Goal: Book appointment/travel/reservation

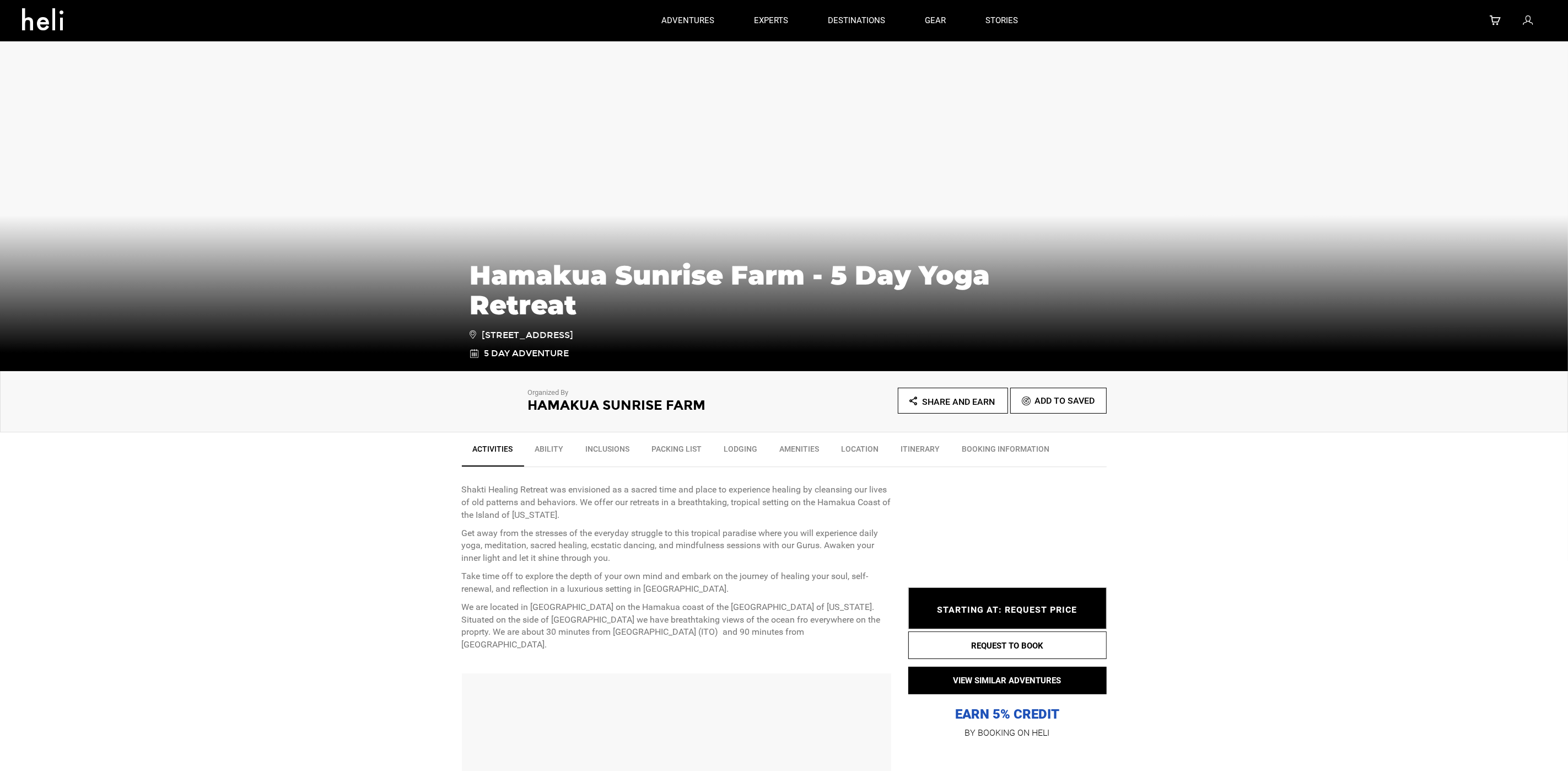
click at [929, 260] on h1 "Hamakua Sunrise Farm - 5 Day Yoga Retreat" at bounding box center [784, 289] width 628 height 59
click at [869, 390] on ul "Share and Earn Add To Saved" at bounding box center [945, 400] width 322 height 26
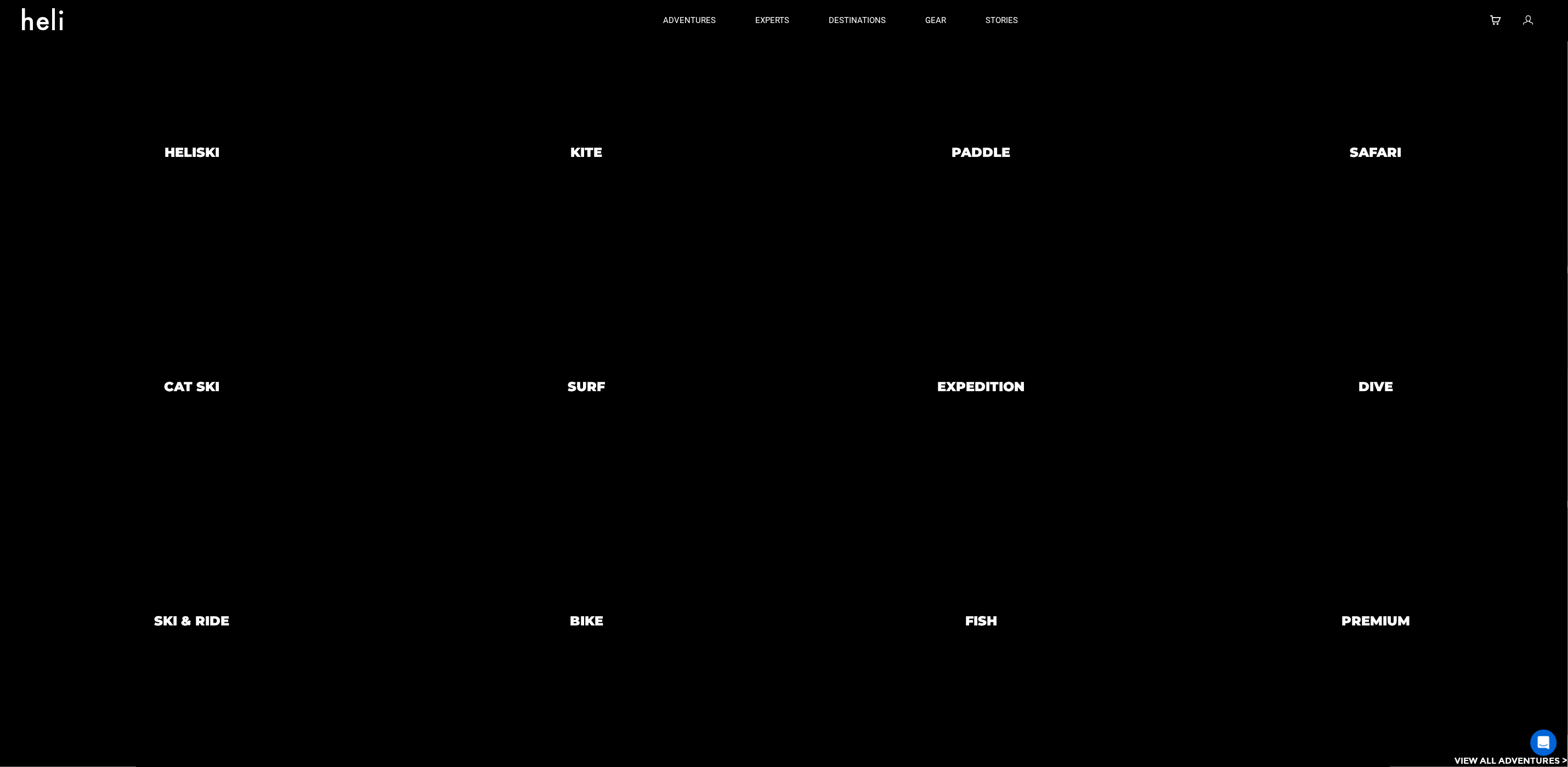
click at [652, 296] on div at bounding box center [586, 387] width 391 height 228
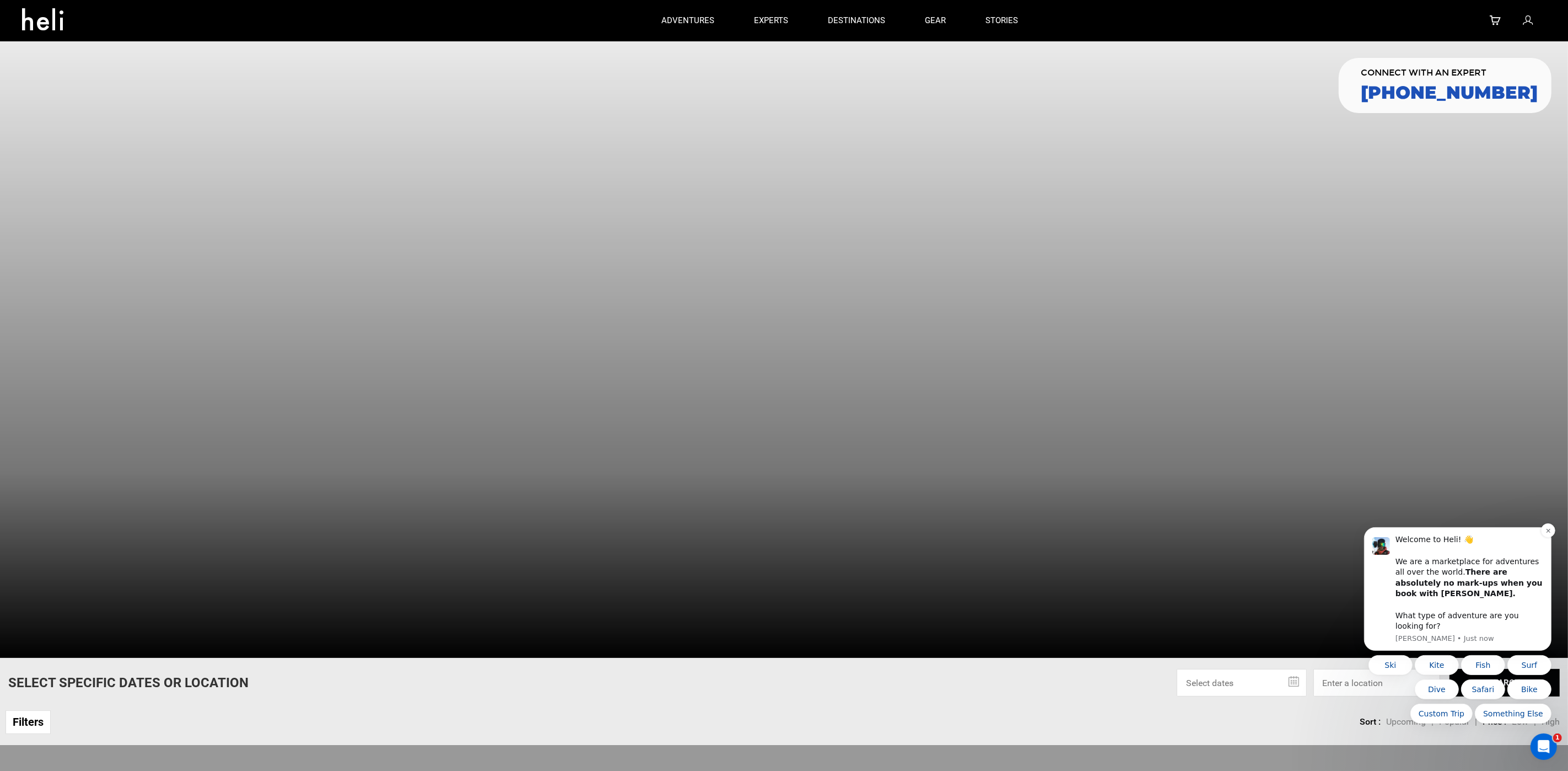
click at [1435, 611] on div "Welcome to Heli! 👋 We are a marketplace for adventures all over the world. Ther…" at bounding box center [1468, 582] width 147 height 97
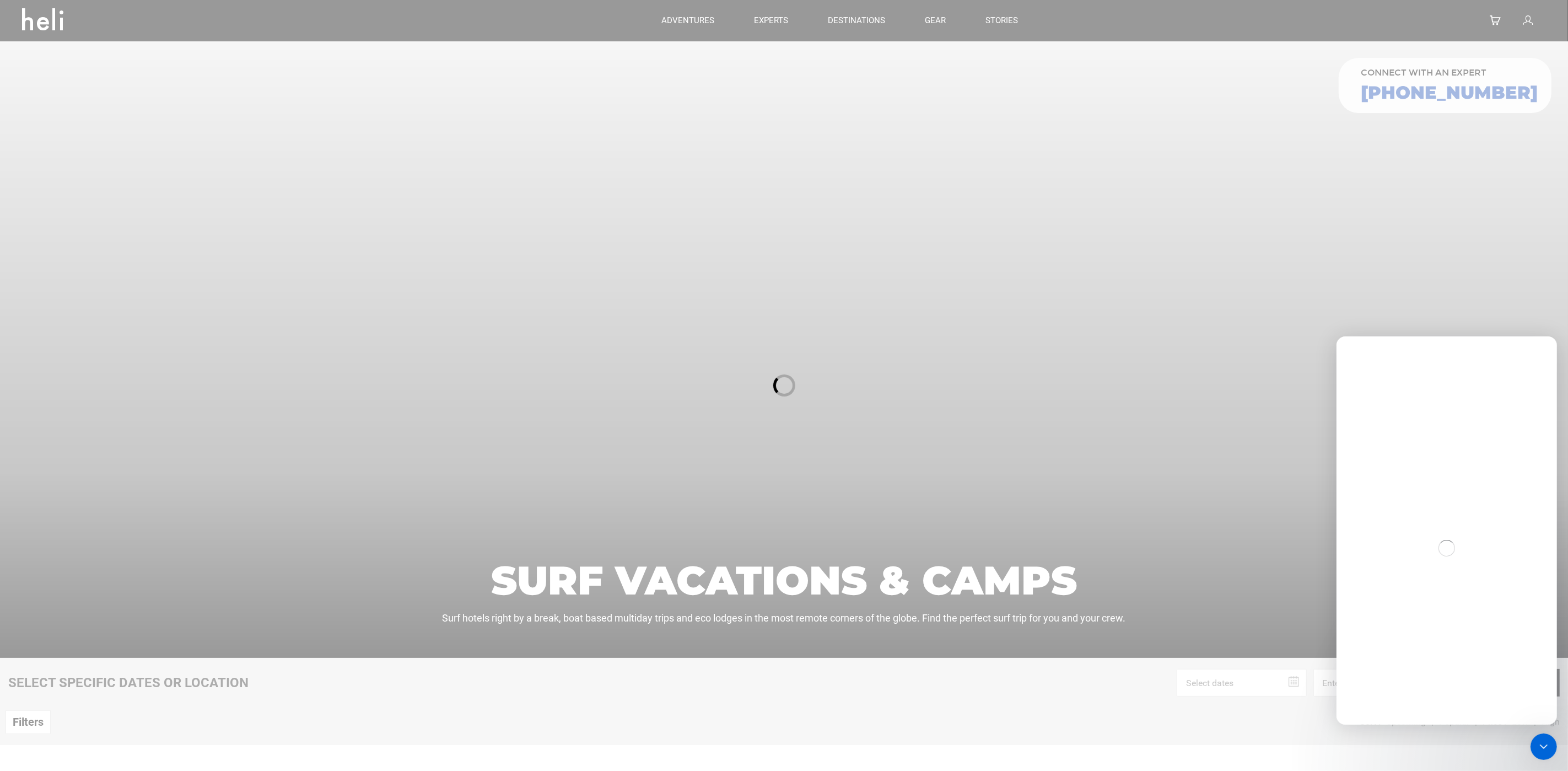
click at [1206, 277] on div at bounding box center [784, 386] width 1568 height 771
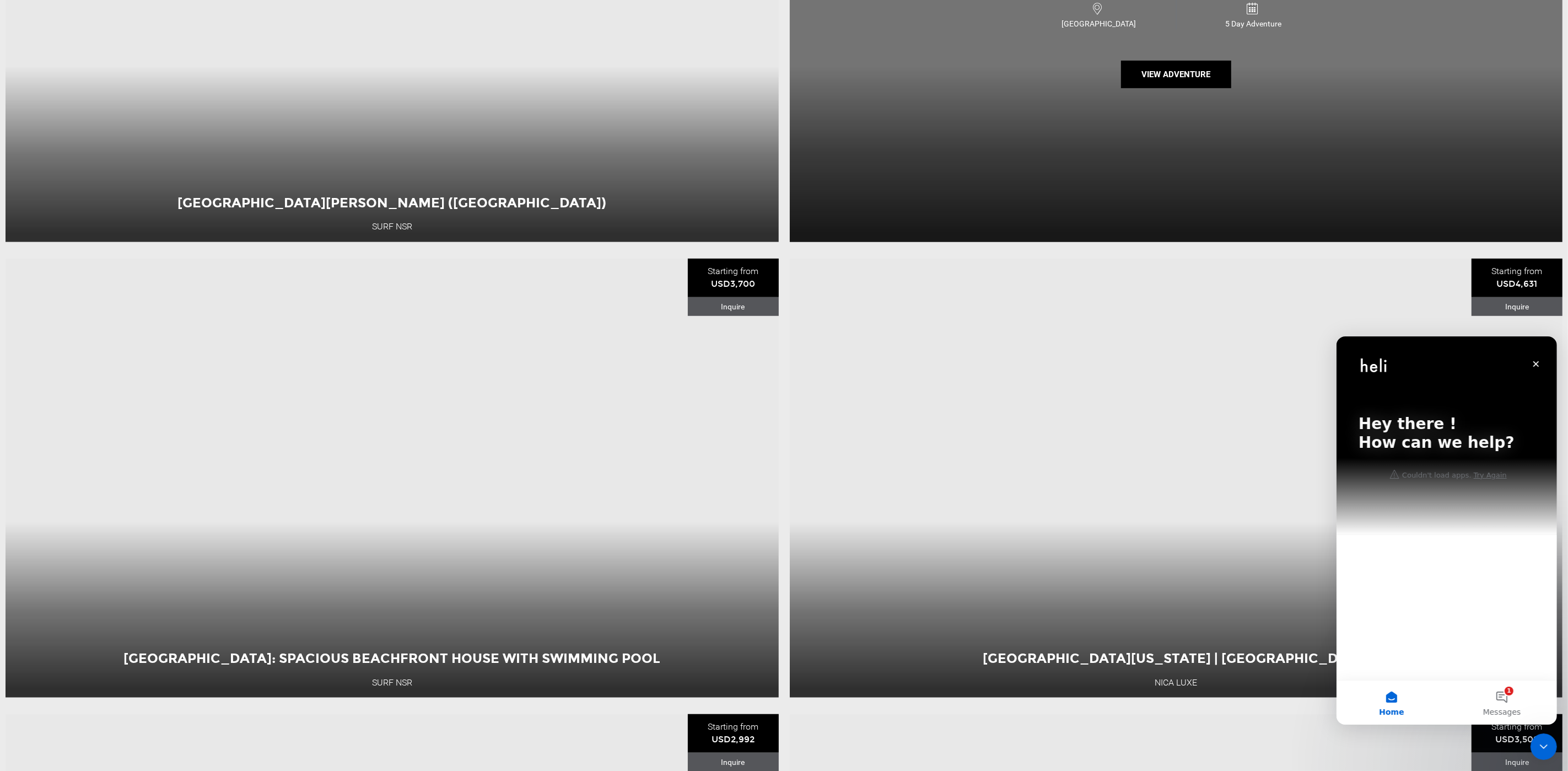
scroll to position [1379, 0]
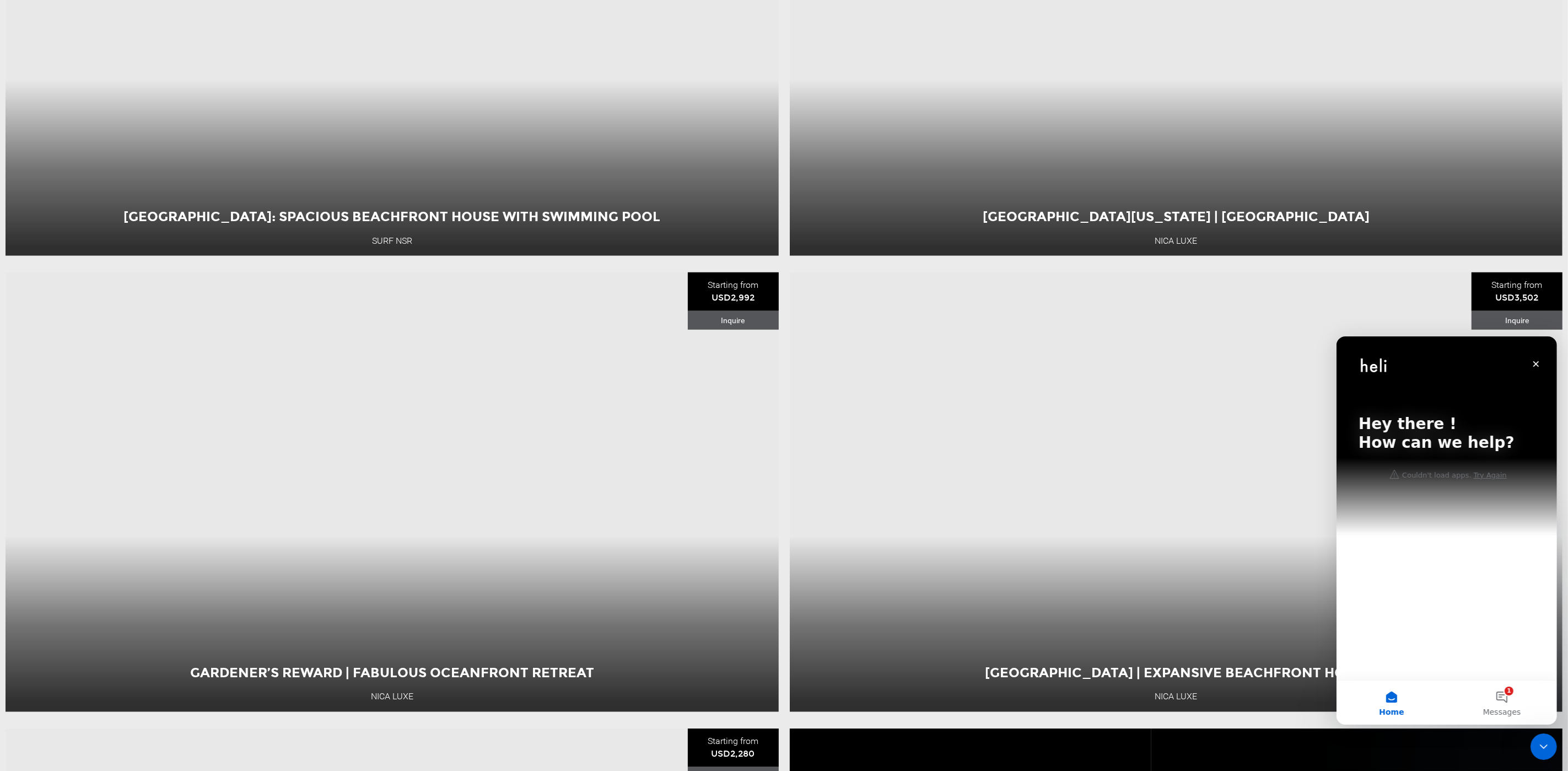
click at [1438, 519] on div "Hey there ! How can we help?" at bounding box center [1446, 435] width 198 height 198
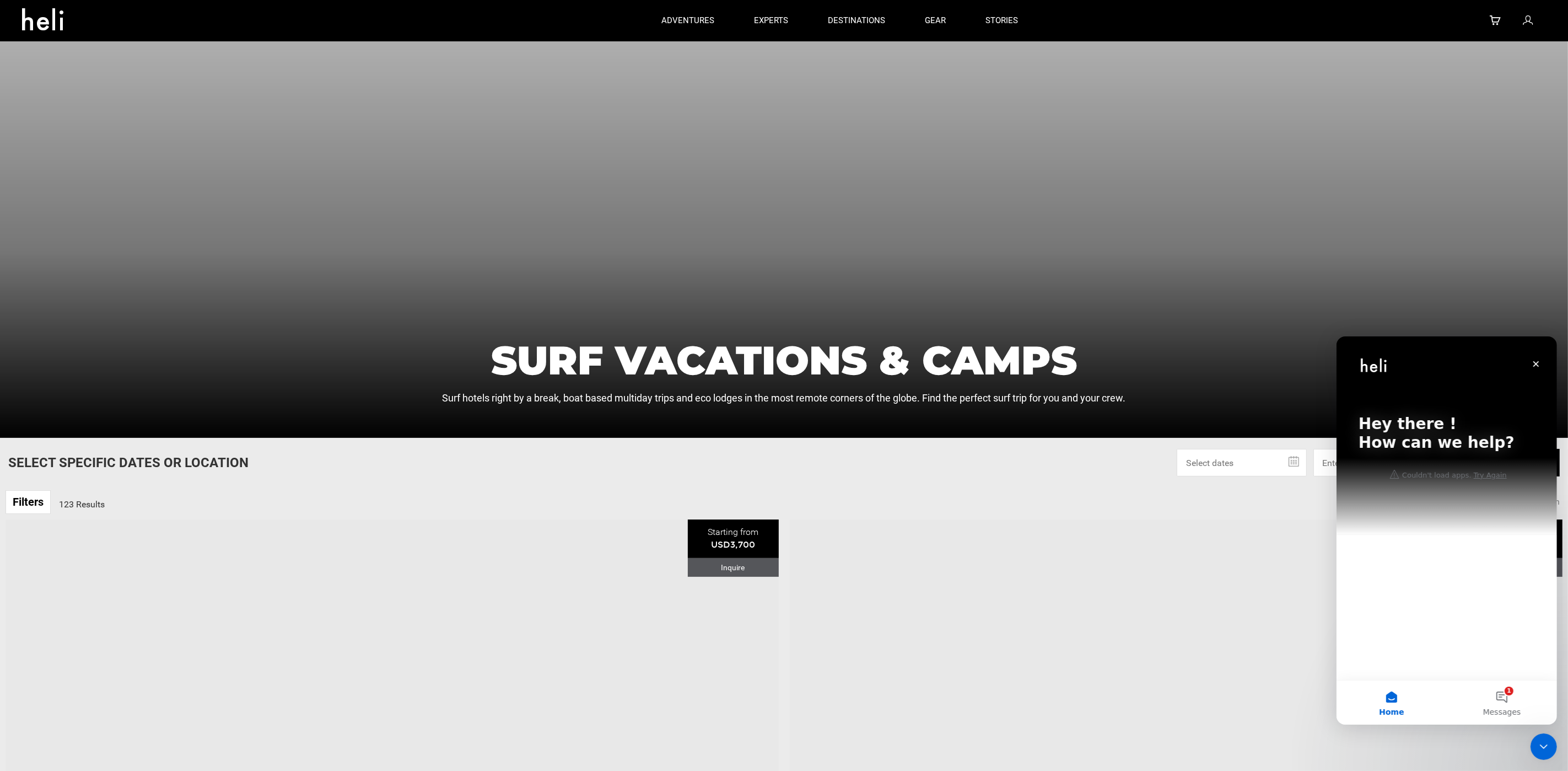
scroll to position [0, 0]
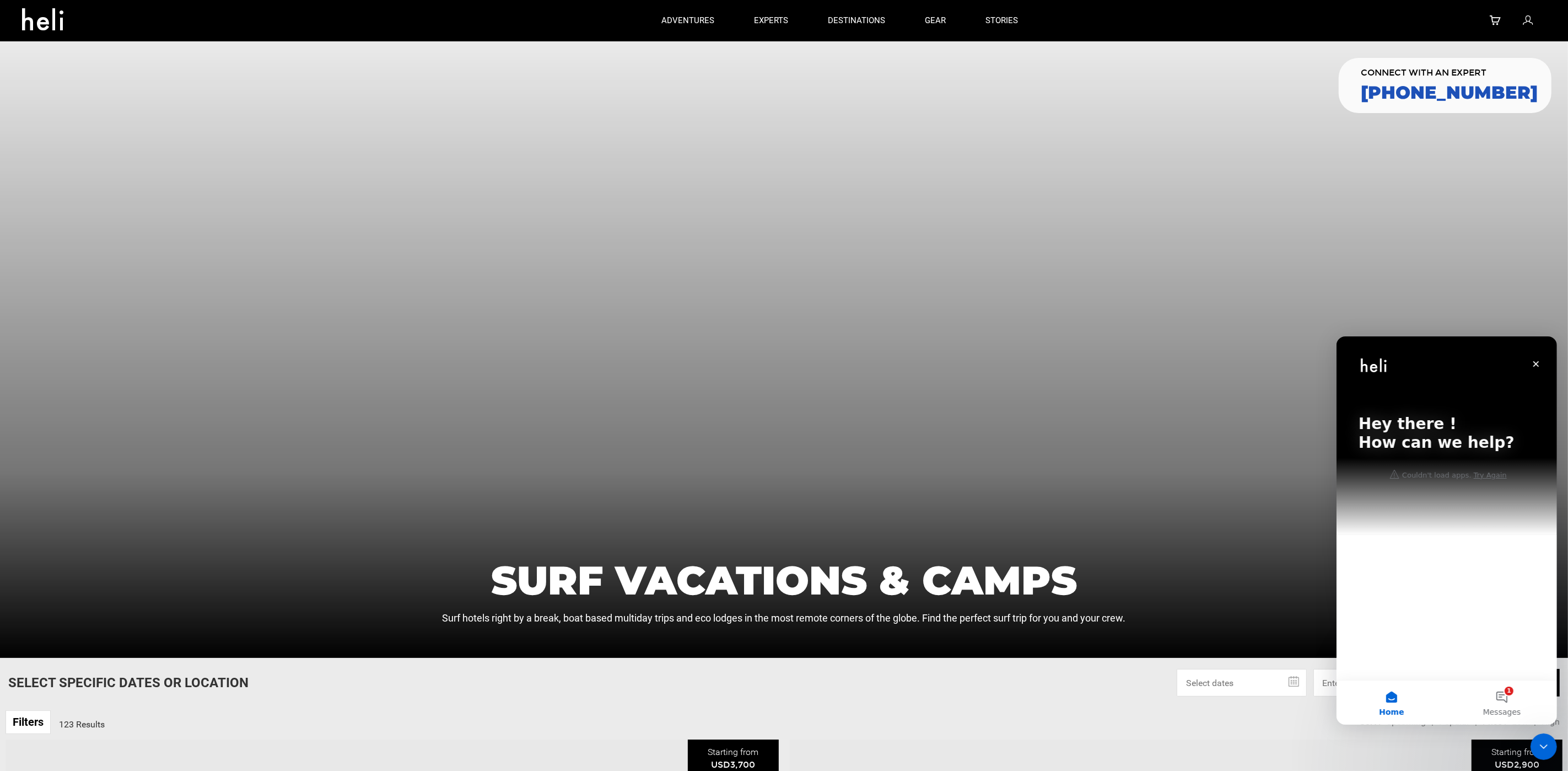
click at [901, 354] on div at bounding box center [784, 349] width 1568 height 616
click at [1462, 530] on div "Hey there ! How can we help?" at bounding box center [1446, 435] width 198 height 198
click at [1030, 403] on div at bounding box center [784, 349] width 1568 height 616
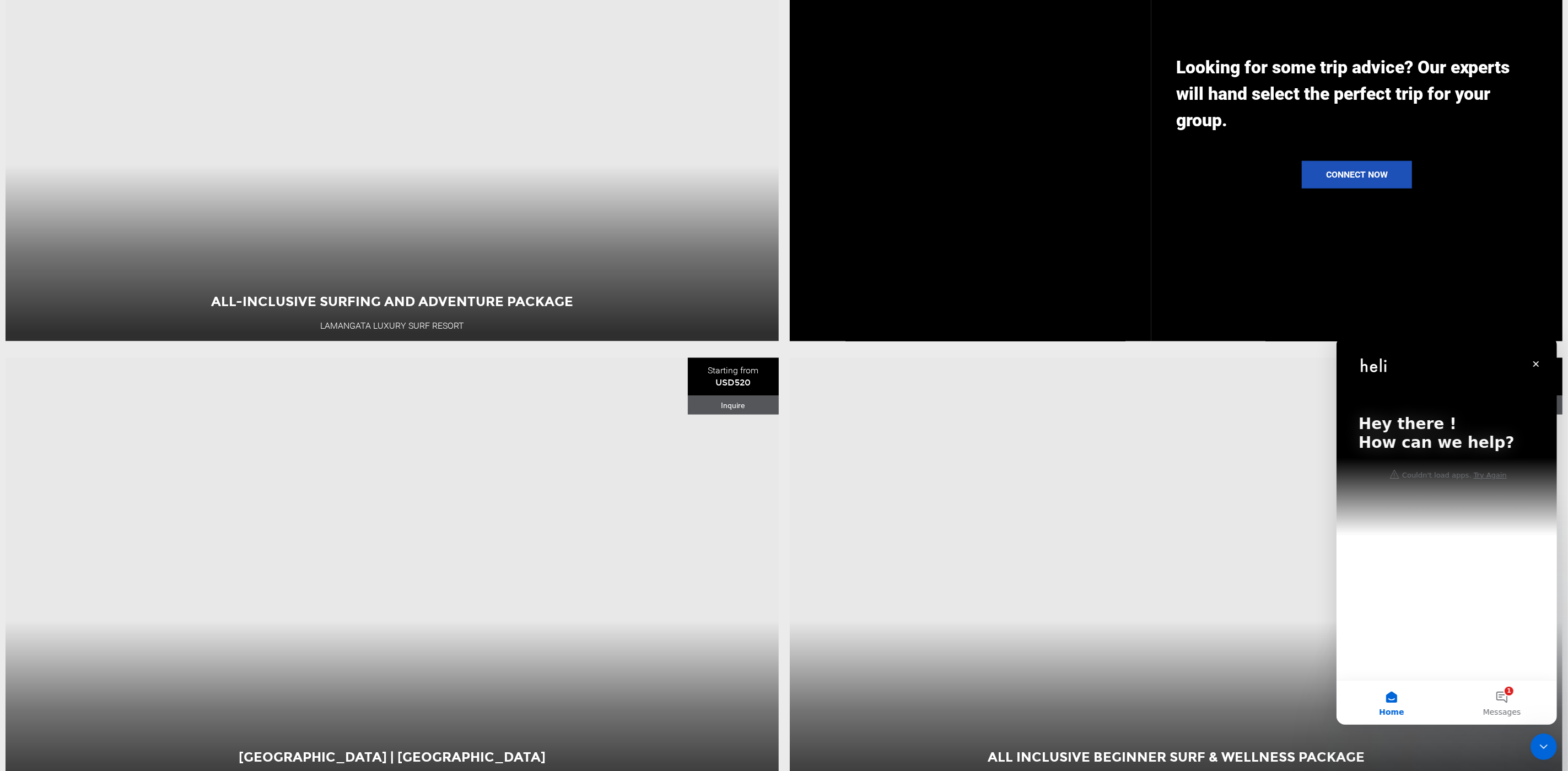
scroll to position [2371, 0]
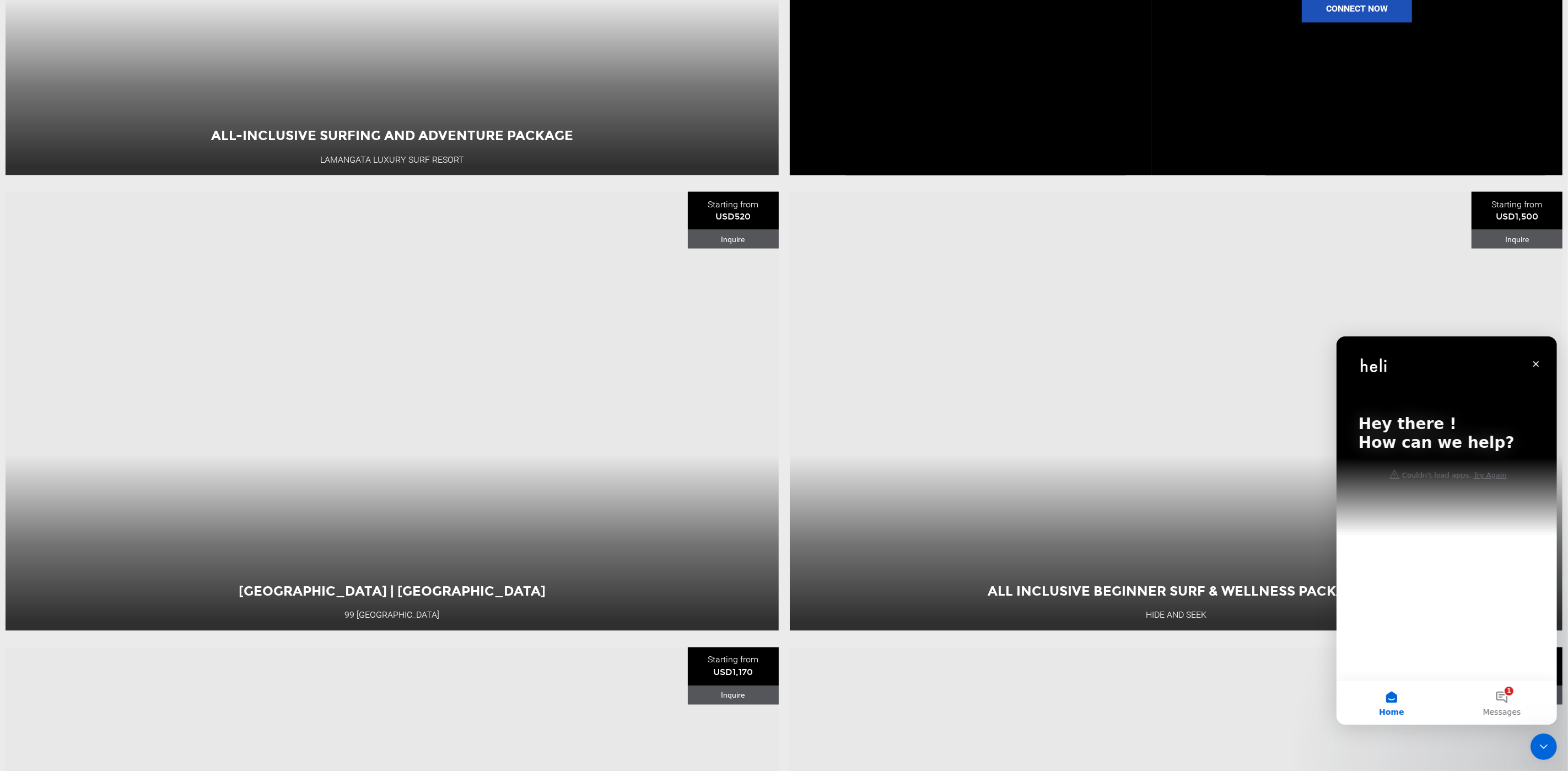
click at [1459, 510] on div "Hey there ! How can we help?" at bounding box center [1446, 435] width 198 height 198
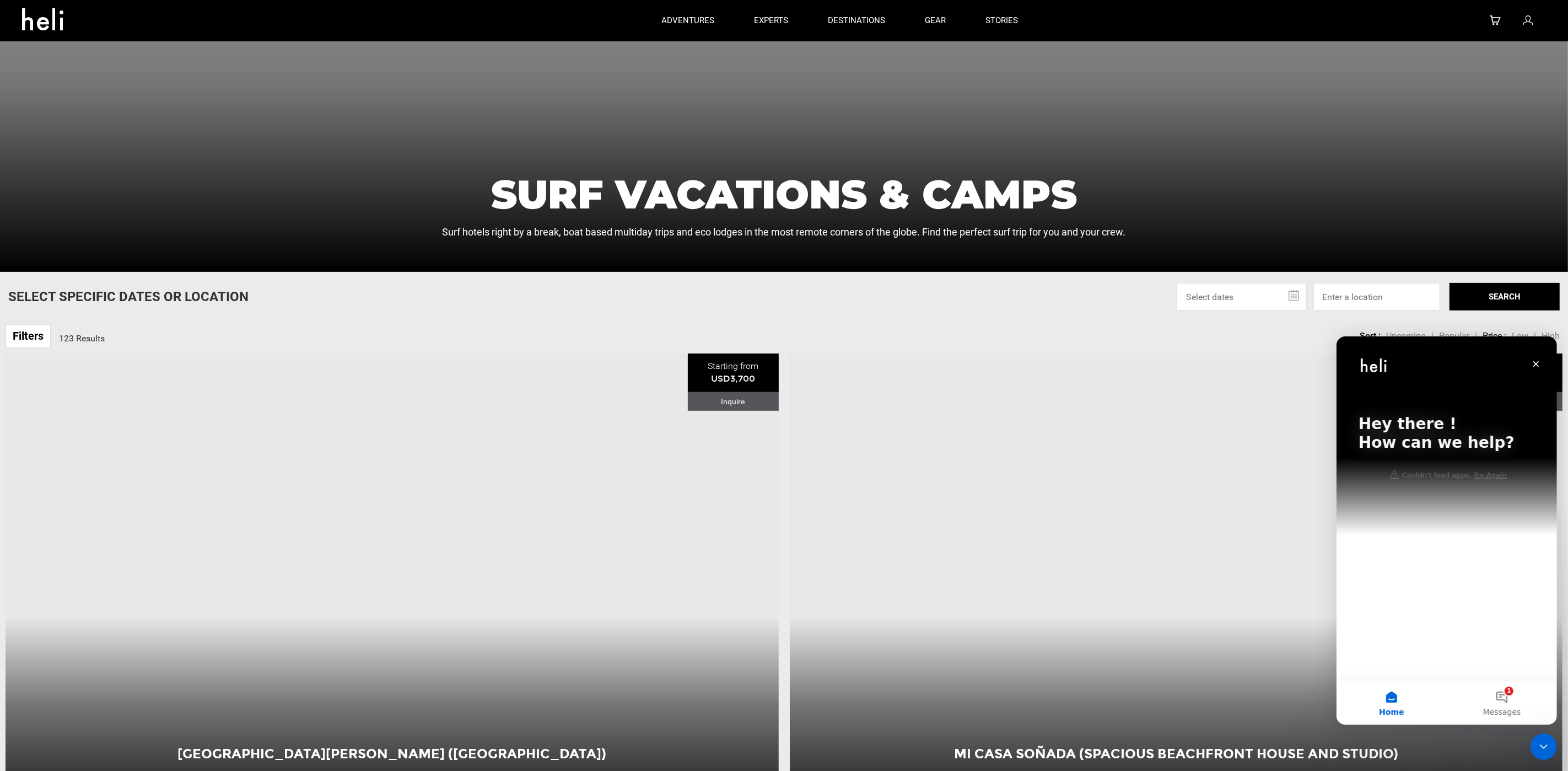
scroll to position [0, 0]
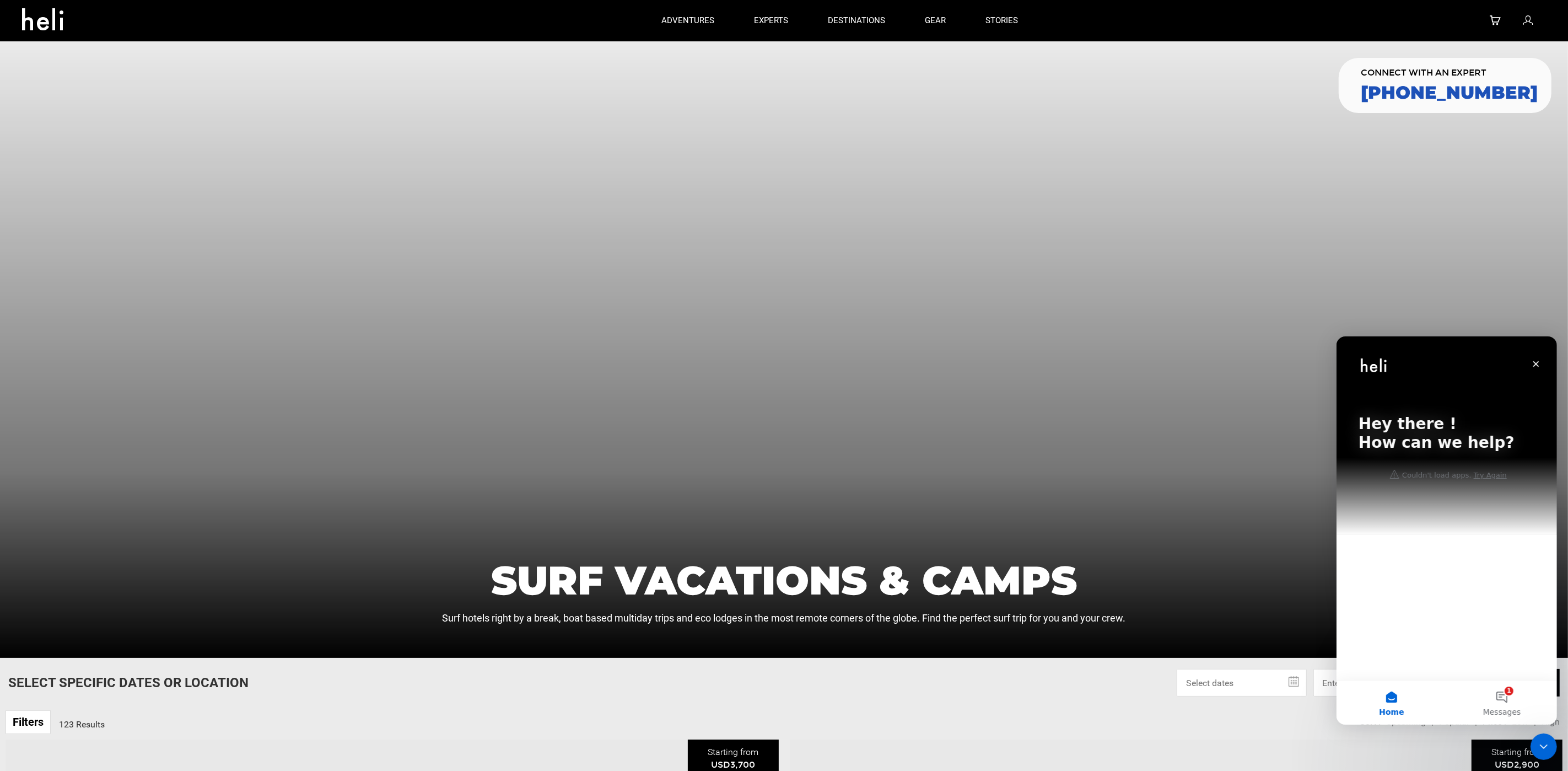
click at [856, 333] on div at bounding box center [784, 349] width 1568 height 616
click at [1423, 534] on div "Hey there ! How can we help?" at bounding box center [1446, 435] width 198 height 198
click at [948, 475] on div at bounding box center [784, 349] width 1568 height 616
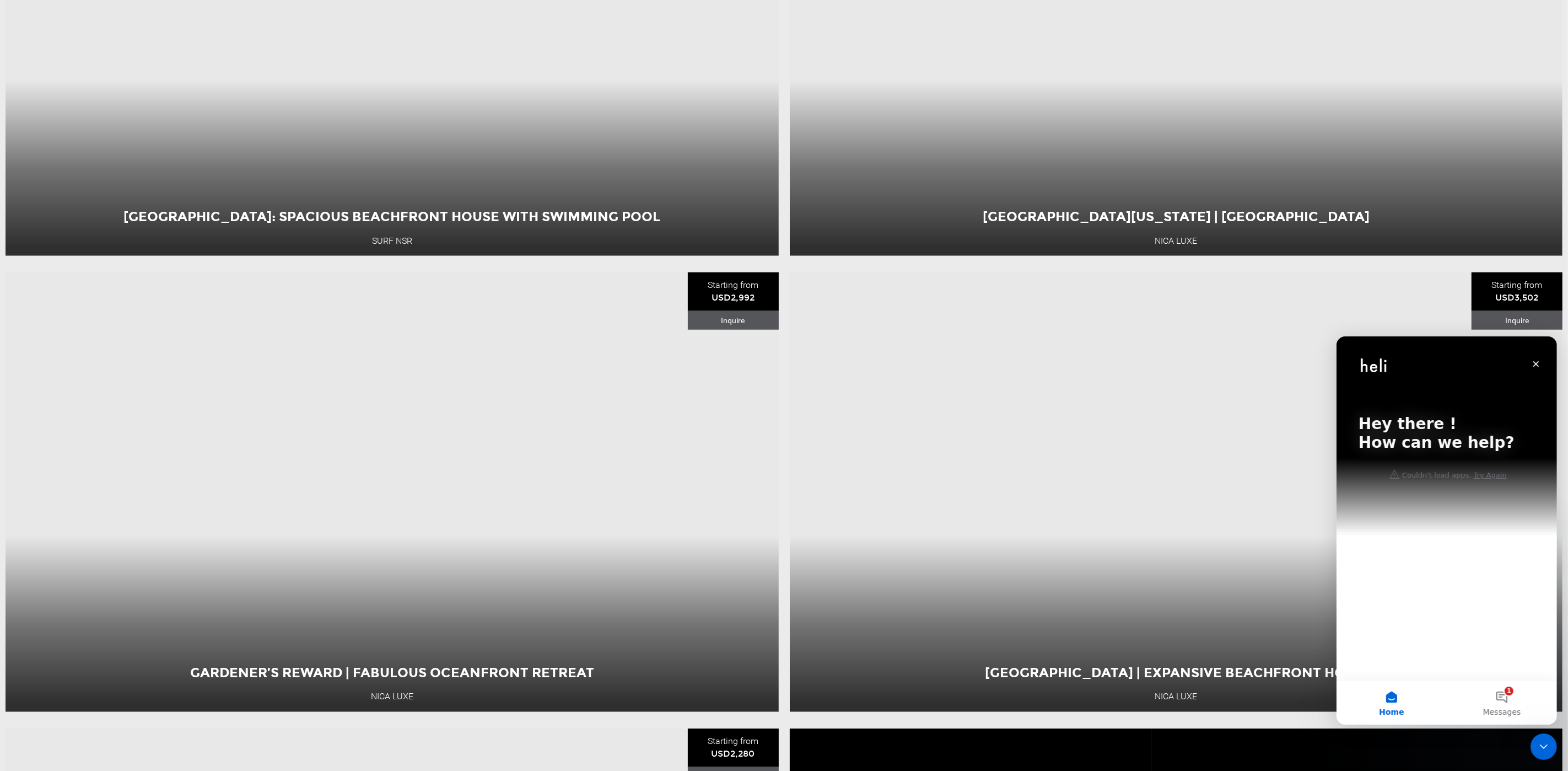
scroll to position [1433, 0]
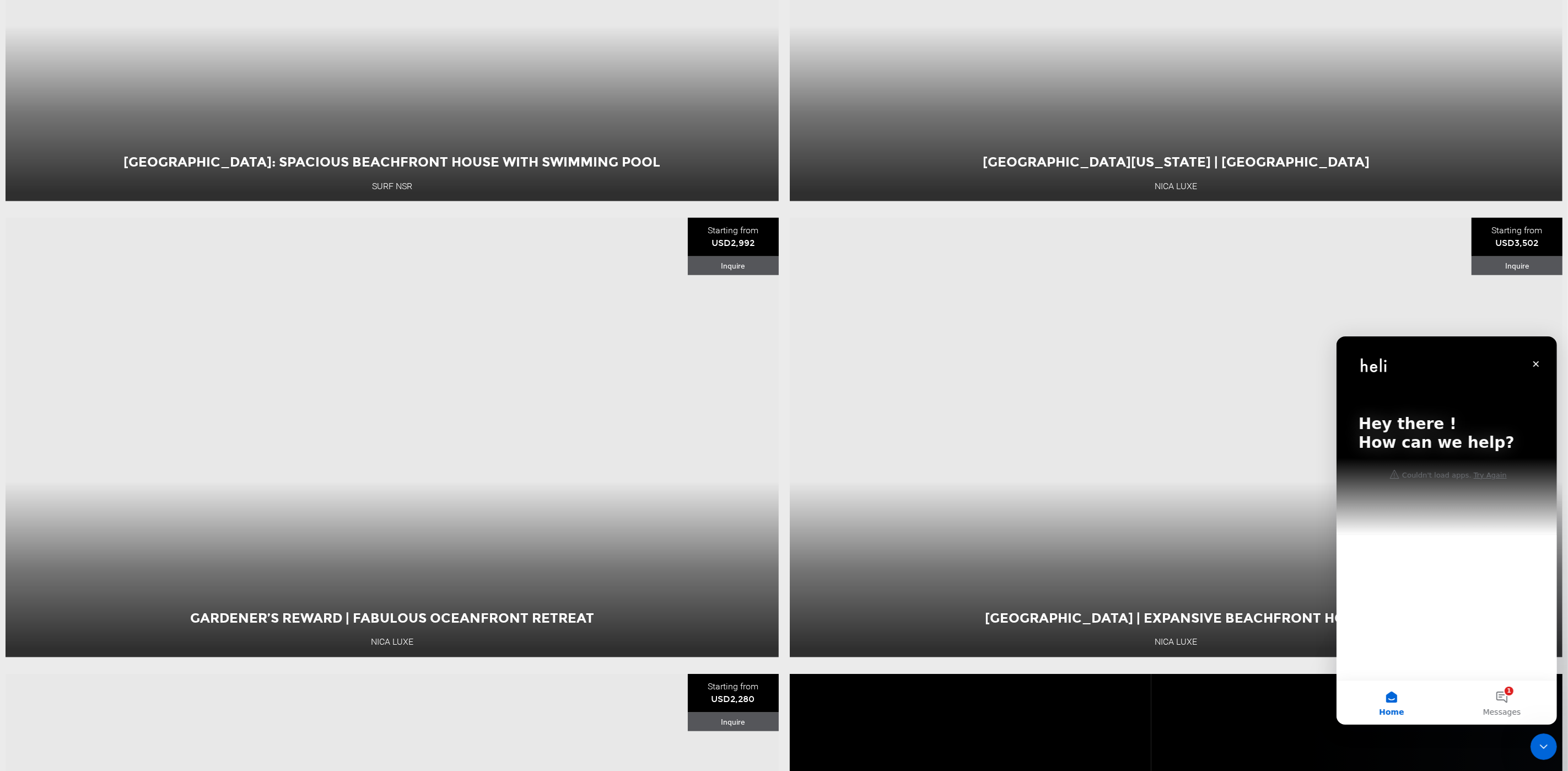
click at [1440, 466] on div "Hey there ! How can we help?" at bounding box center [1446, 435] width 198 height 198
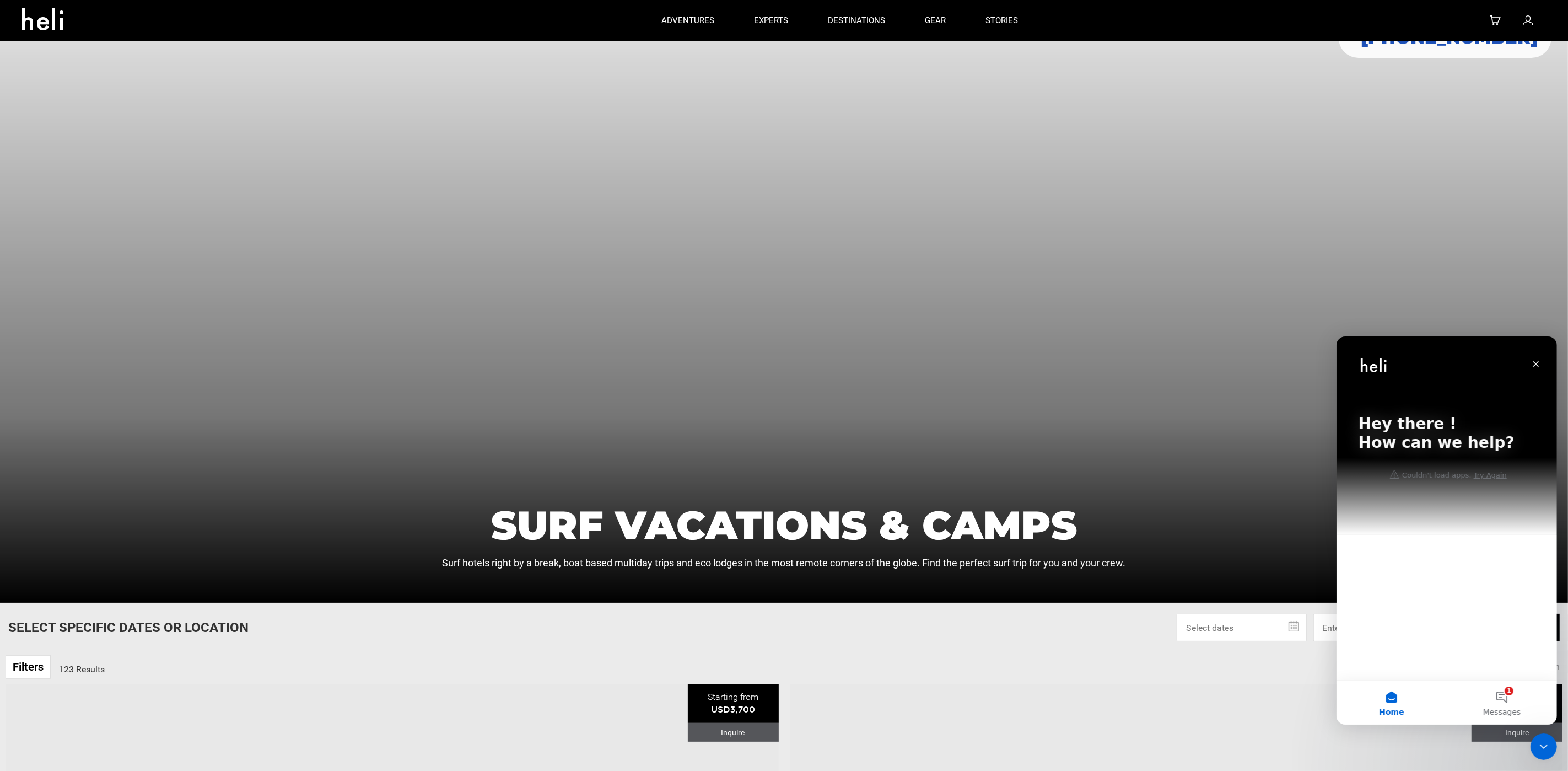
scroll to position [0, 0]
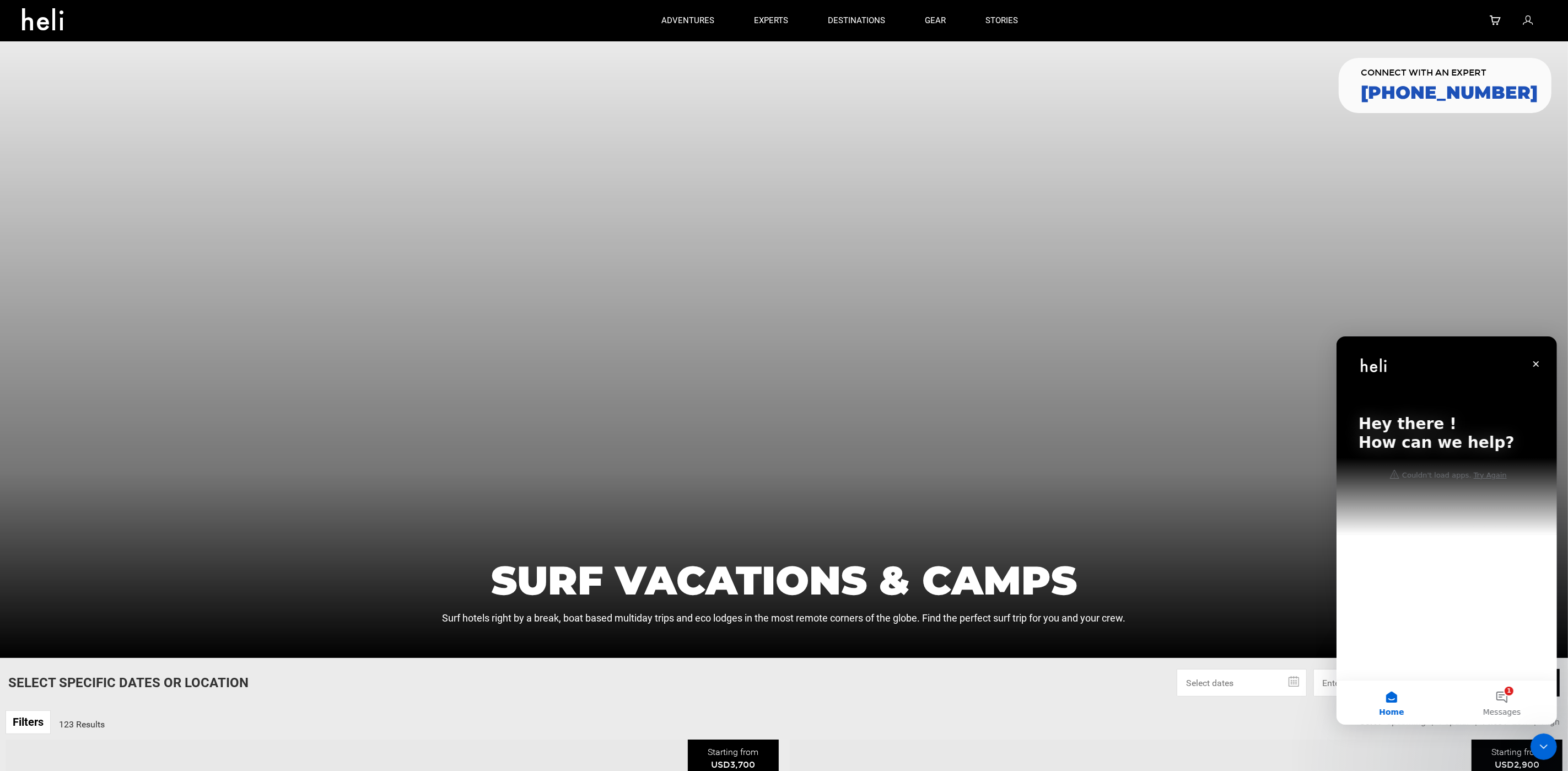
click at [789, 250] on div at bounding box center [784, 349] width 1568 height 616
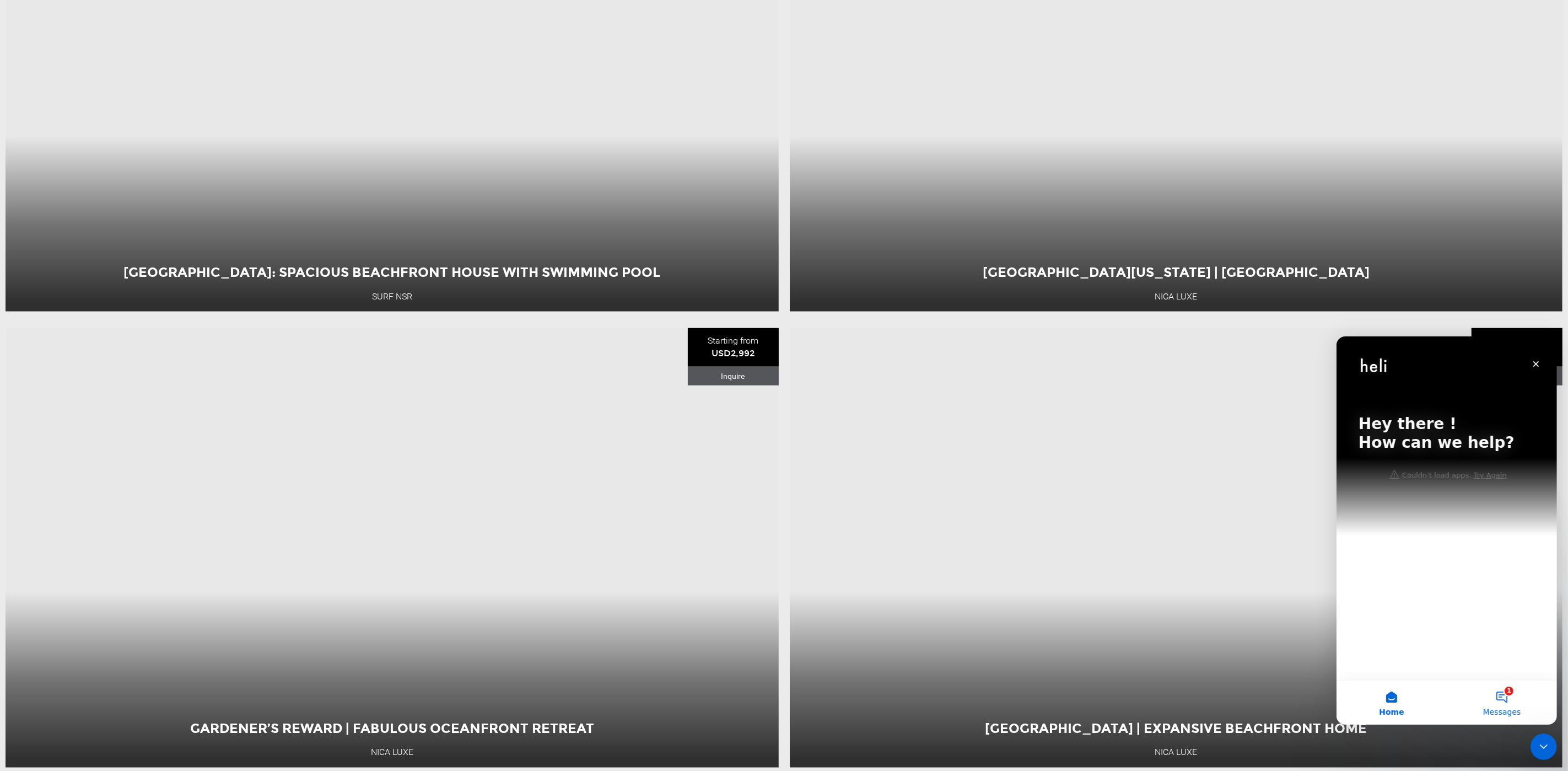
scroll to position [1433, 0]
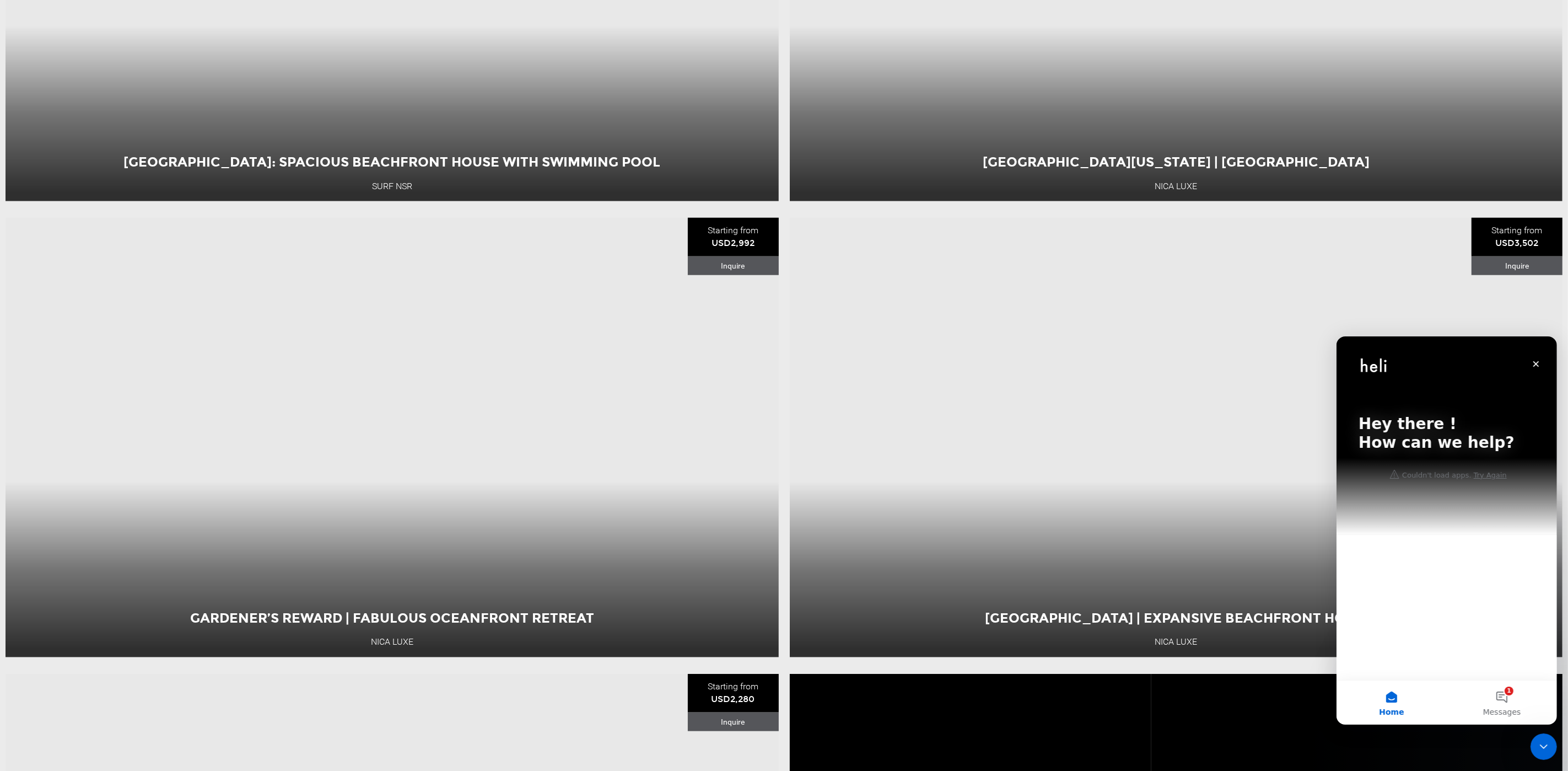
click at [1448, 520] on div "Hey there ! How can we help?" at bounding box center [1446, 435] width 198 height 198
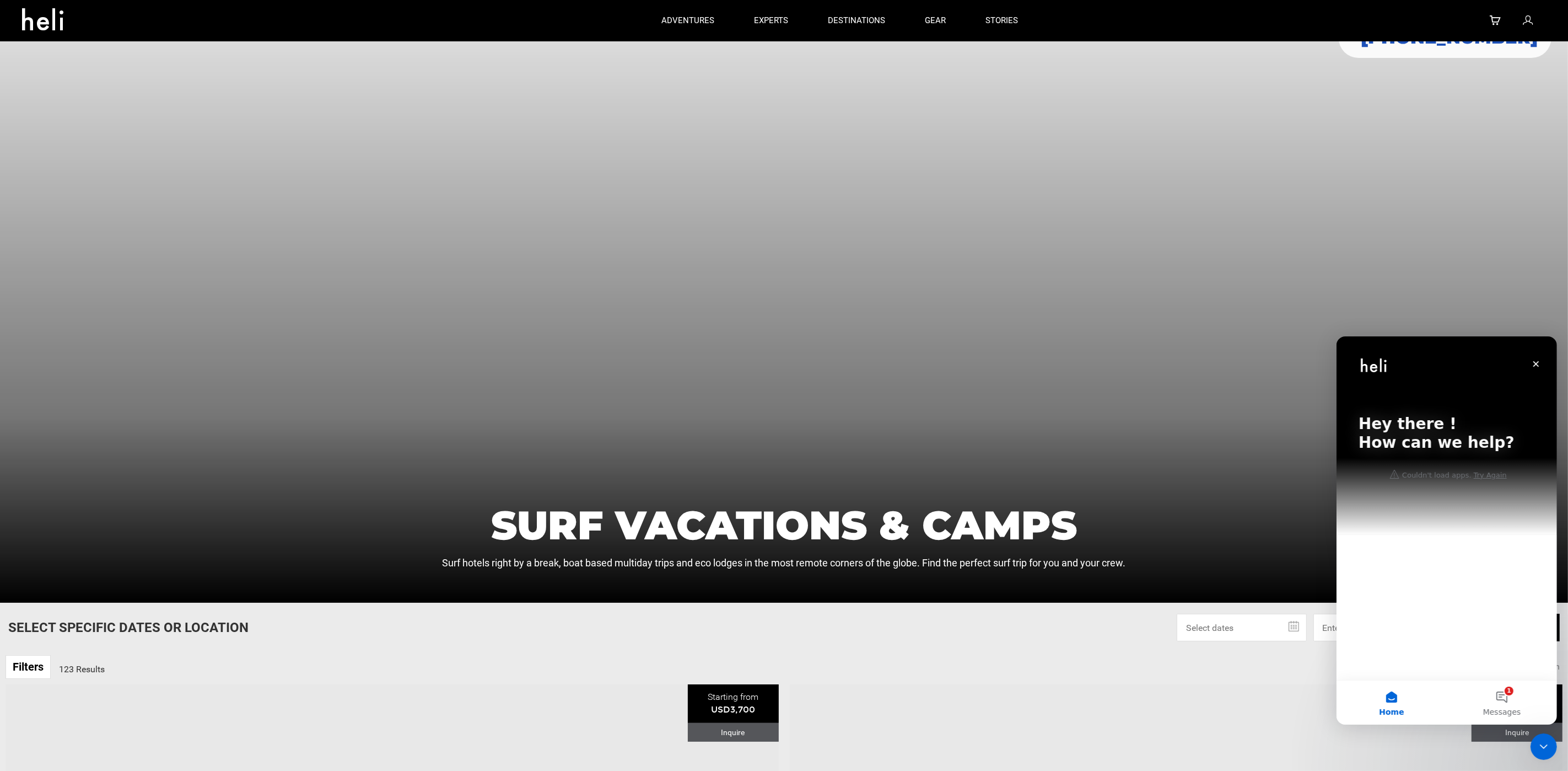
scroll to position [0, 0]
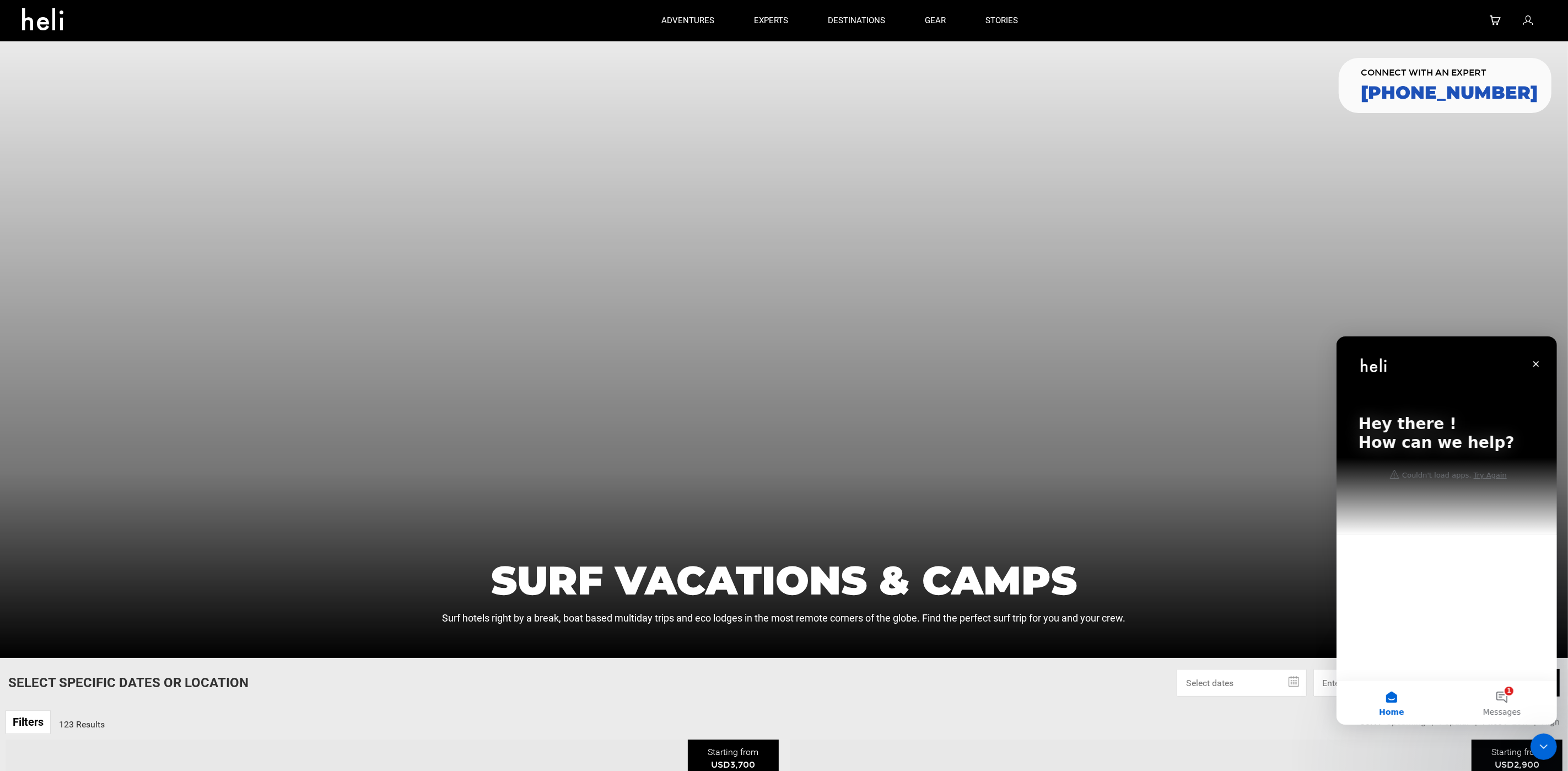
click at [937, 382] on div at bounding box center [784, 349] width 1568 height 616
click at [1448, 545] on div "Hey there ! How can we help? Couldn't load apps. Try Again" at bounding box center [1446, 507] width 220 height 343
click at [995, 425] on div at bounding box center [784, 349] width 1568 height 616
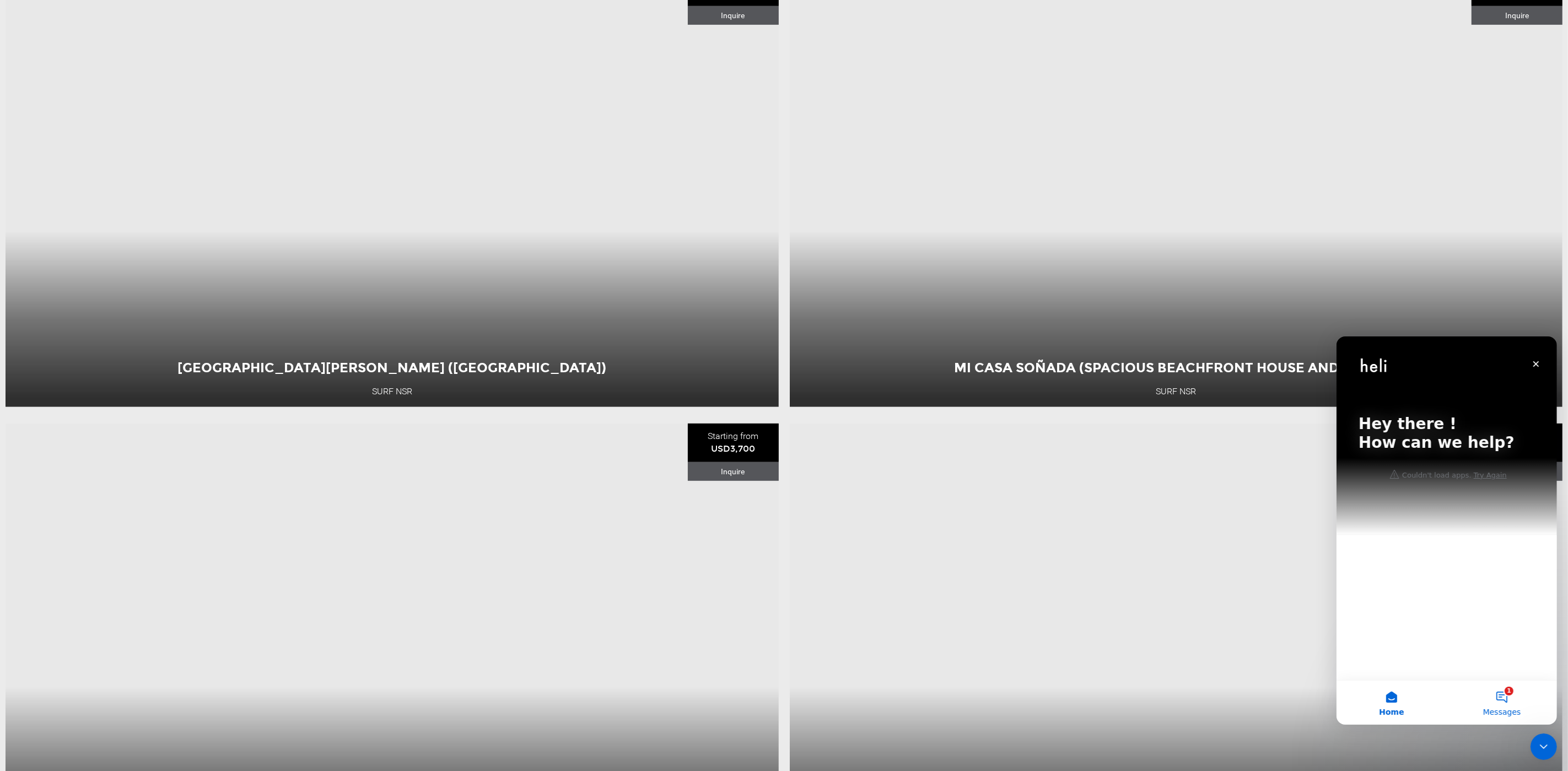
scroll to position [882, 0]
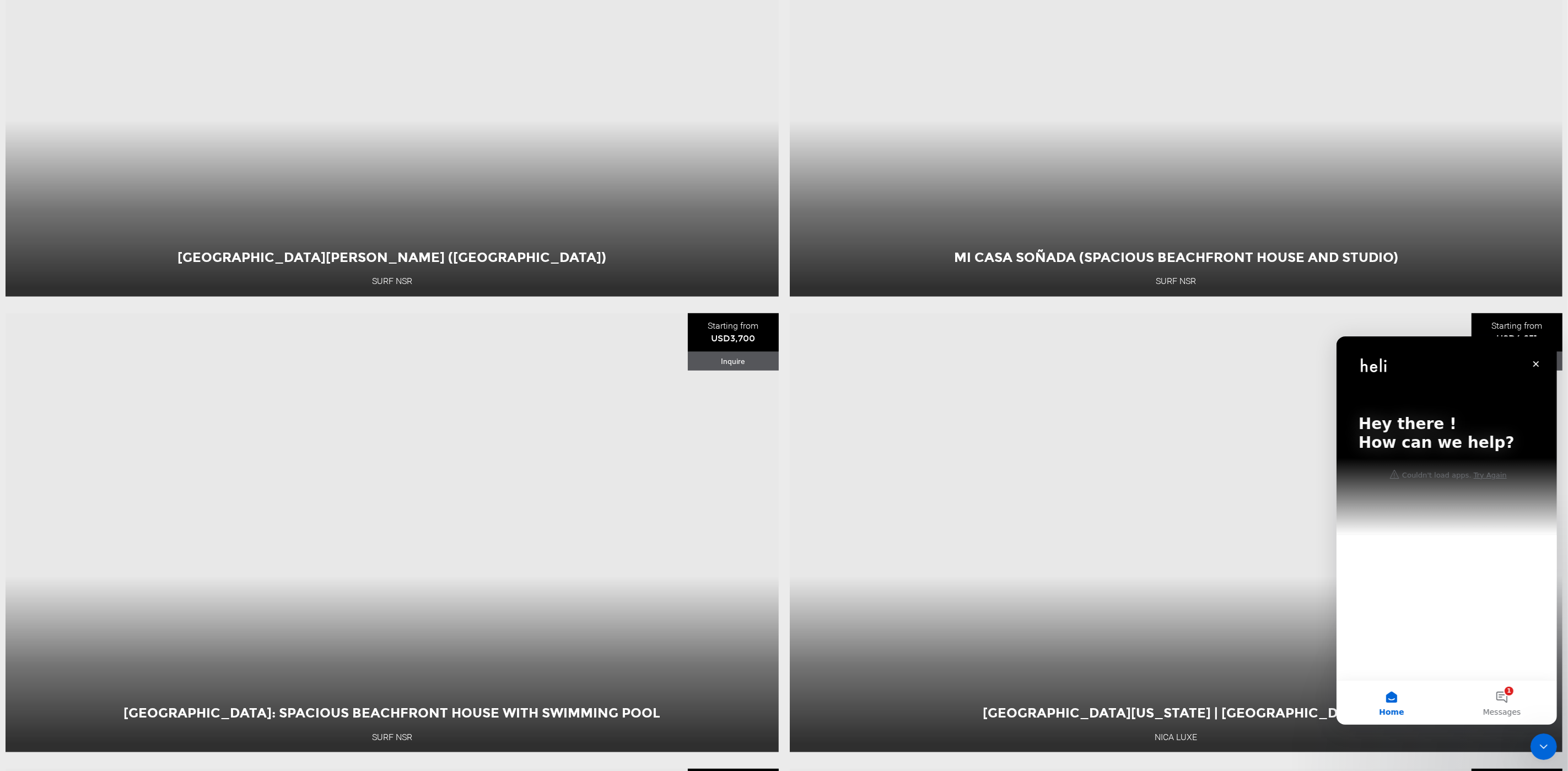
click at [1436, 479] on div "Hey there ! How can we help?" at bounding box center [1446, 435] width 198 height 198
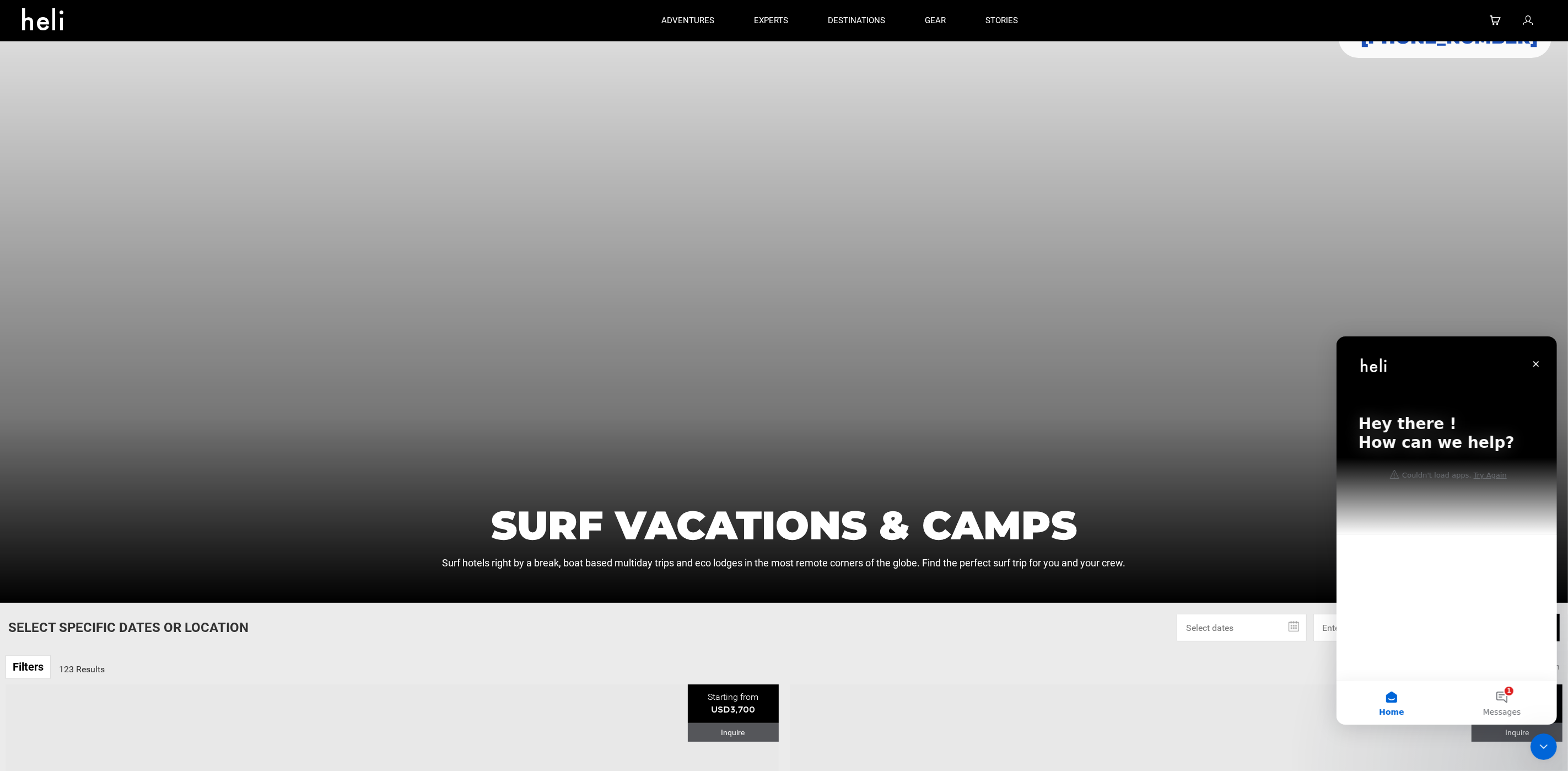
scroll to position [0, 0]
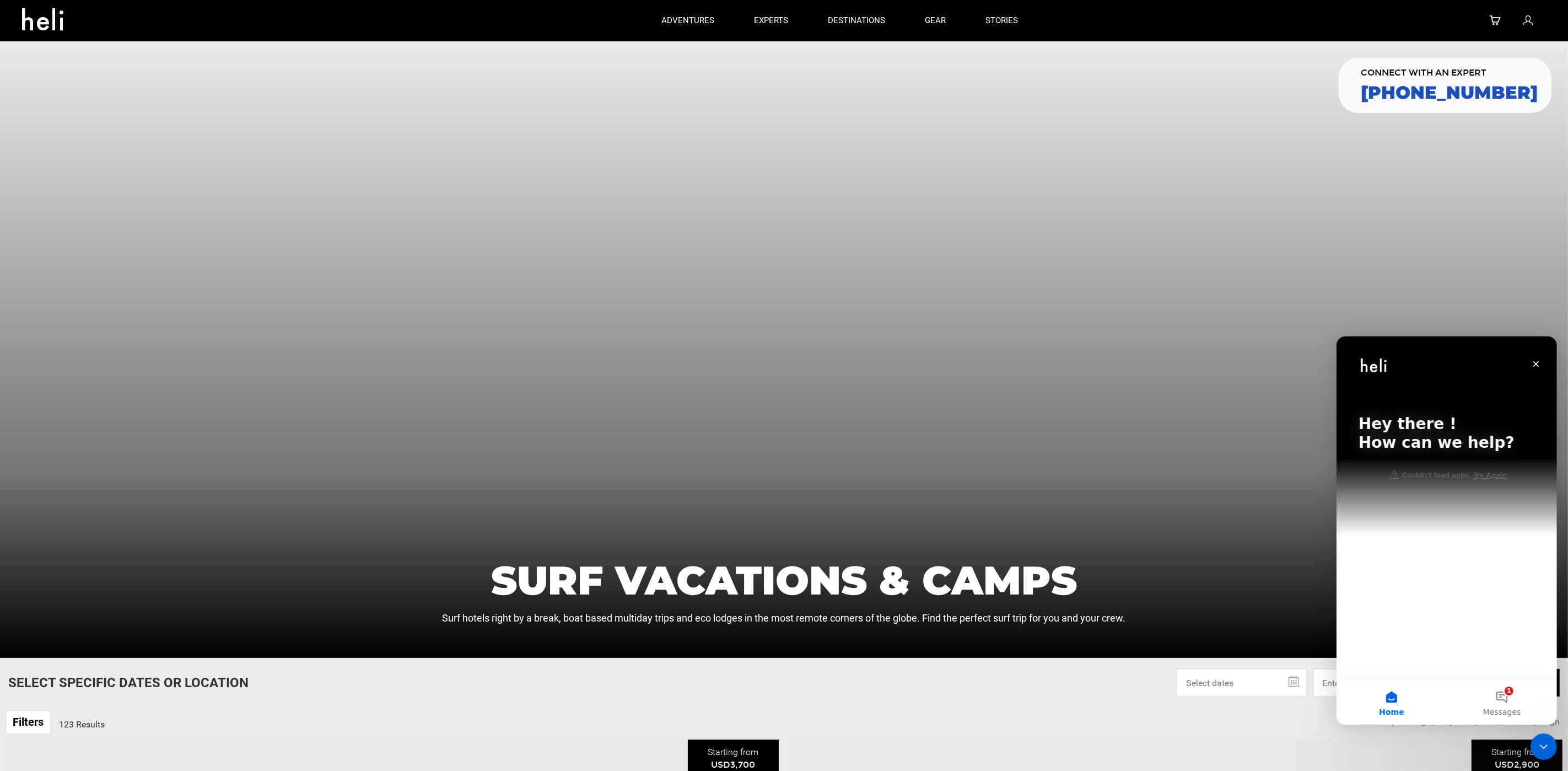
click at [755, 406] on div at bounding box center [784, 349] width 1568 height 616
click at [1446, 531] on div "Hey there ! How can we help?" at bounding box center [1446, 435] width 198 height 198
click at [655, 316] on div at bounding box center [784, 349] width 1568 height 616
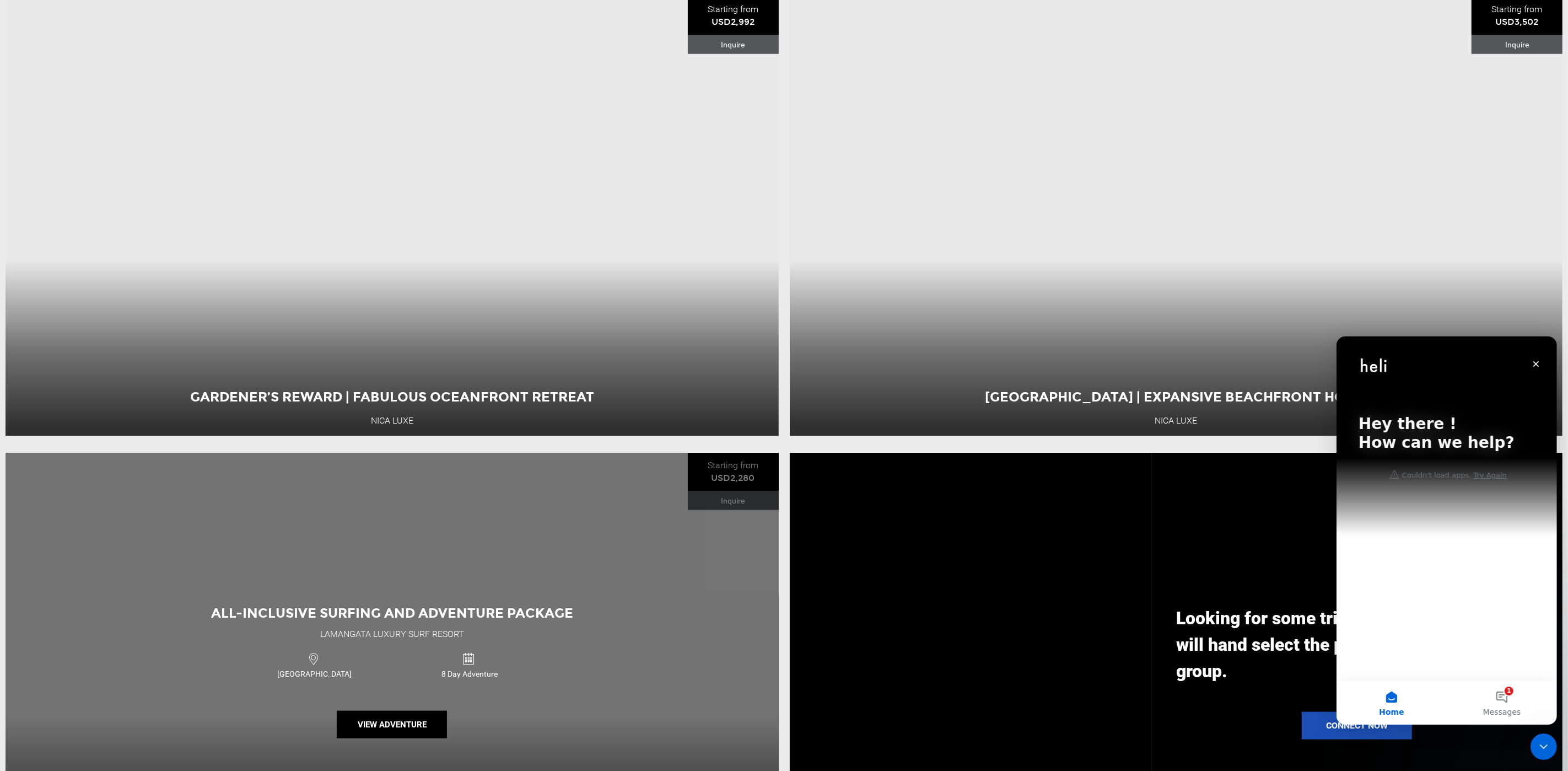
scroll to position [1764, 0]
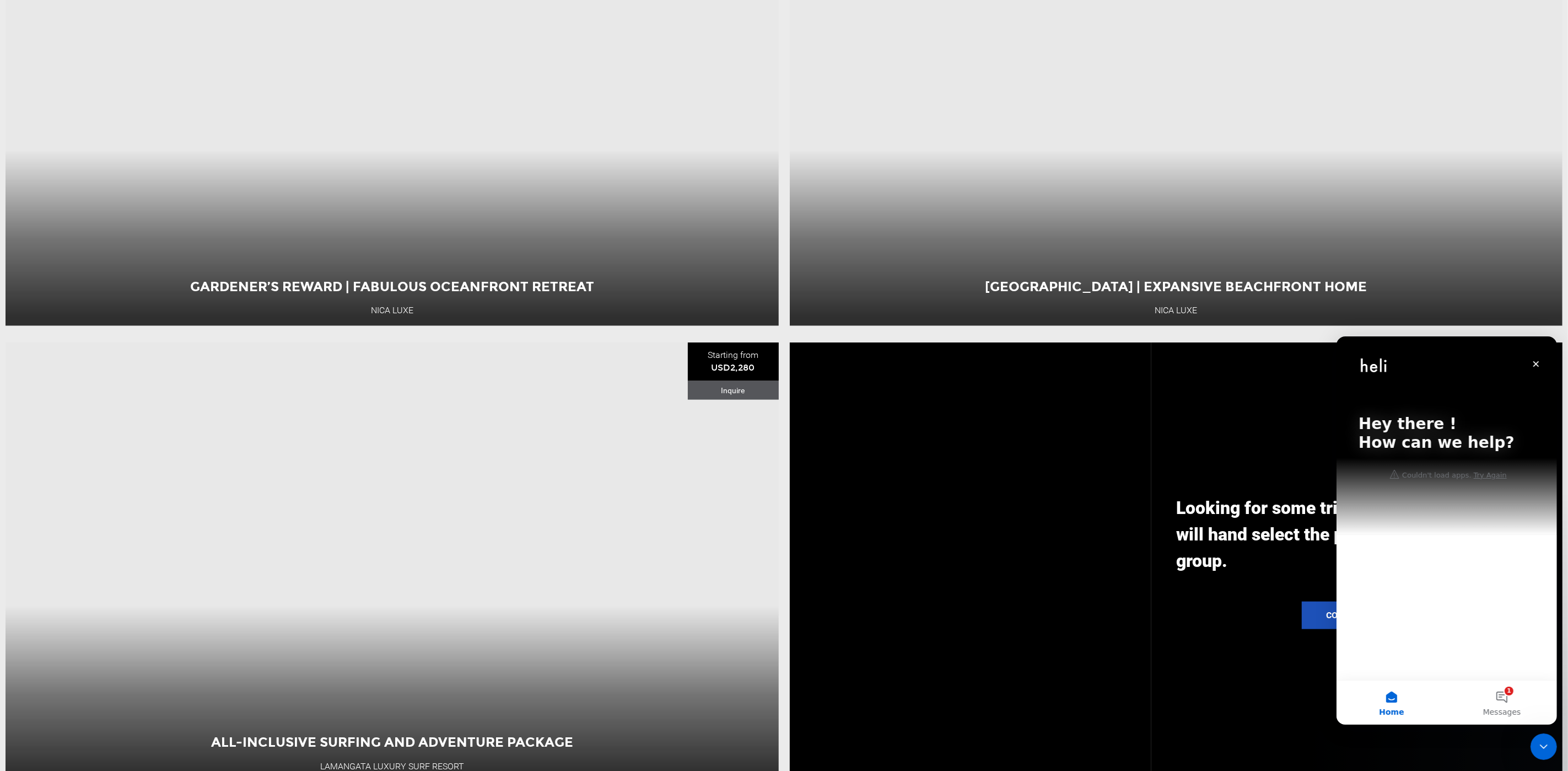
click at [1469, 504] on div "Hey there ! How can we help?" at bounding box center [1446, 435] width 198 height 198
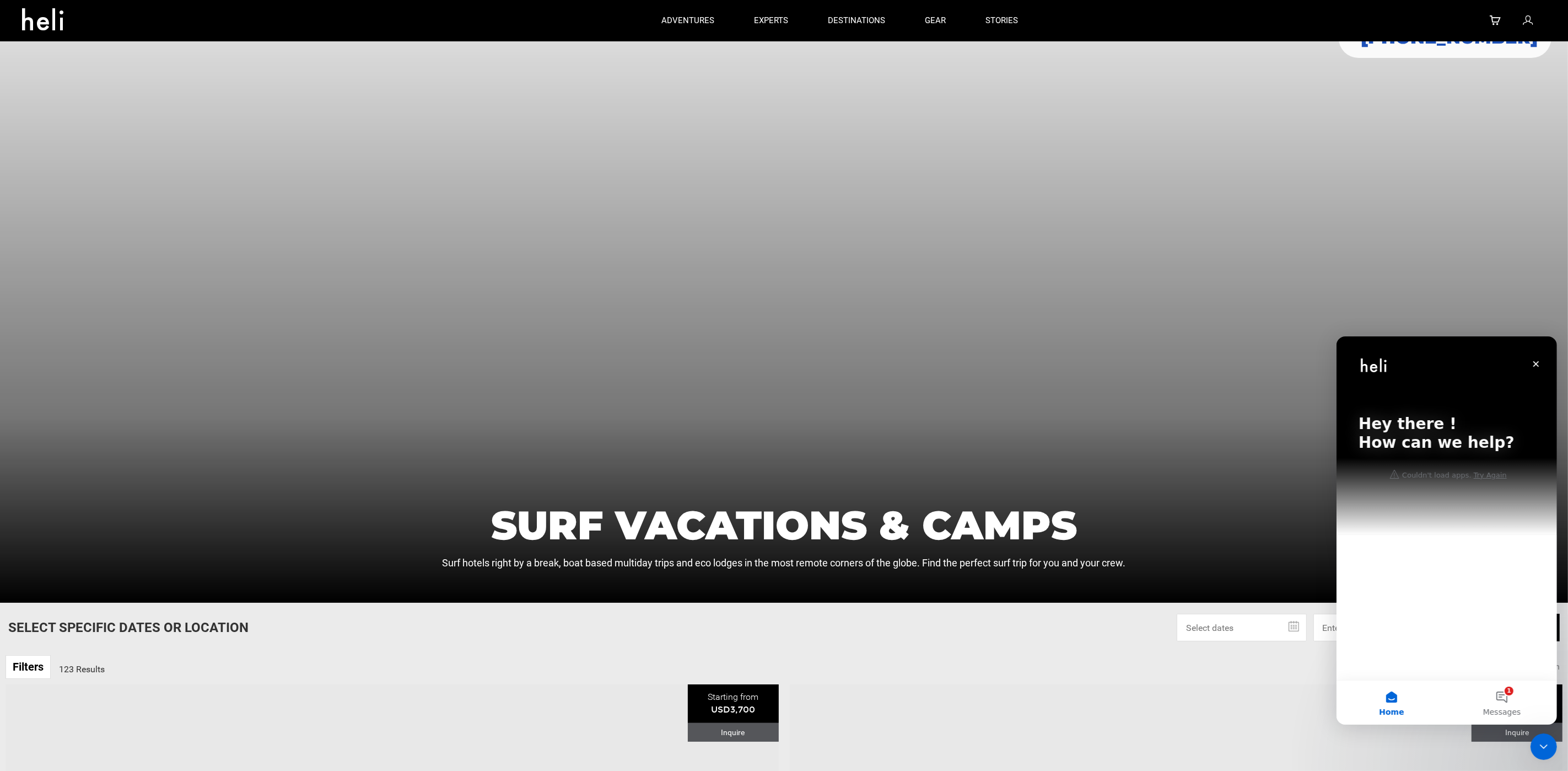
scroll to position [0, 0]
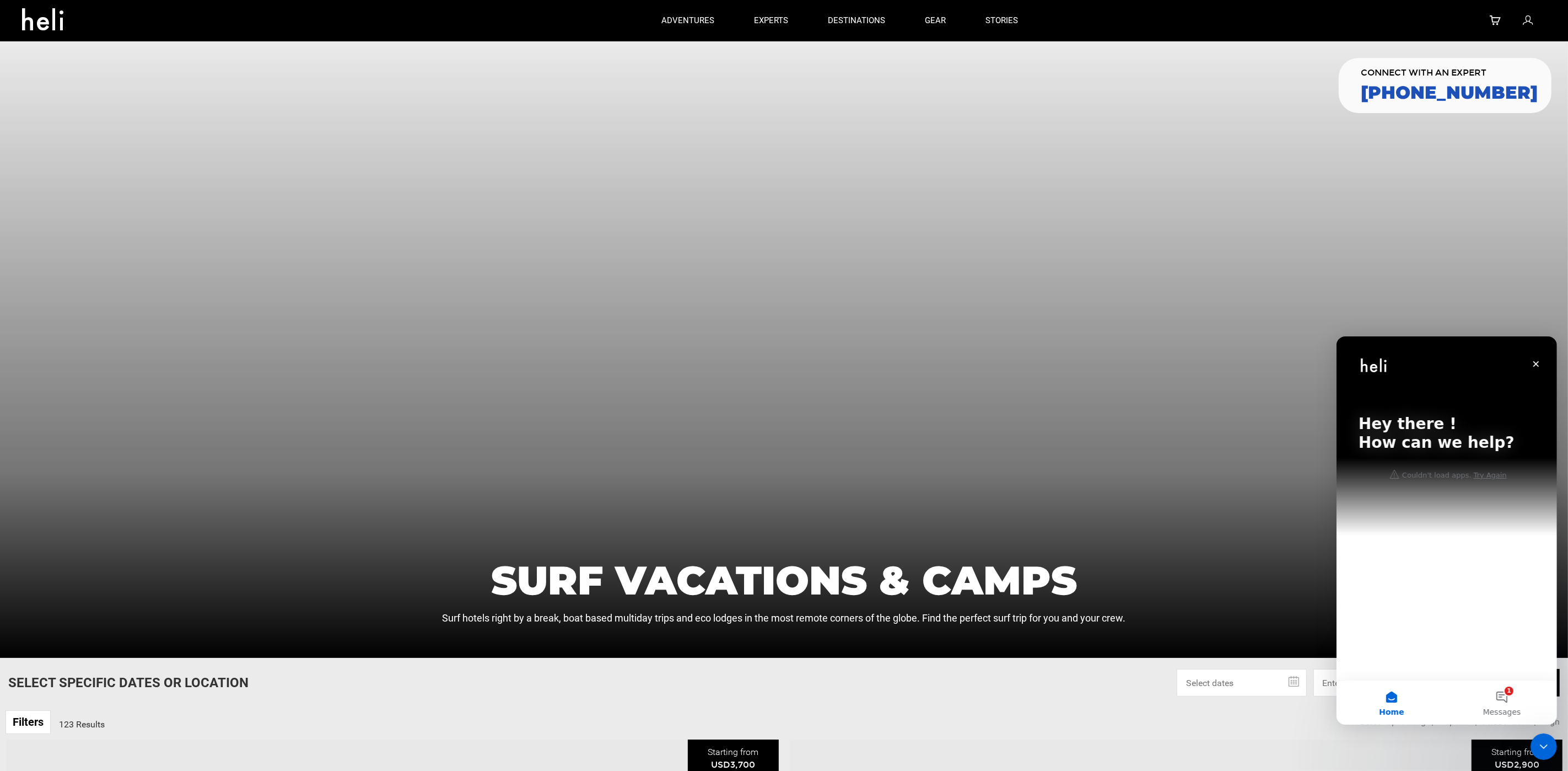
click at [799, 319] on div at bounding box center [784, 349] width 1568 height 616
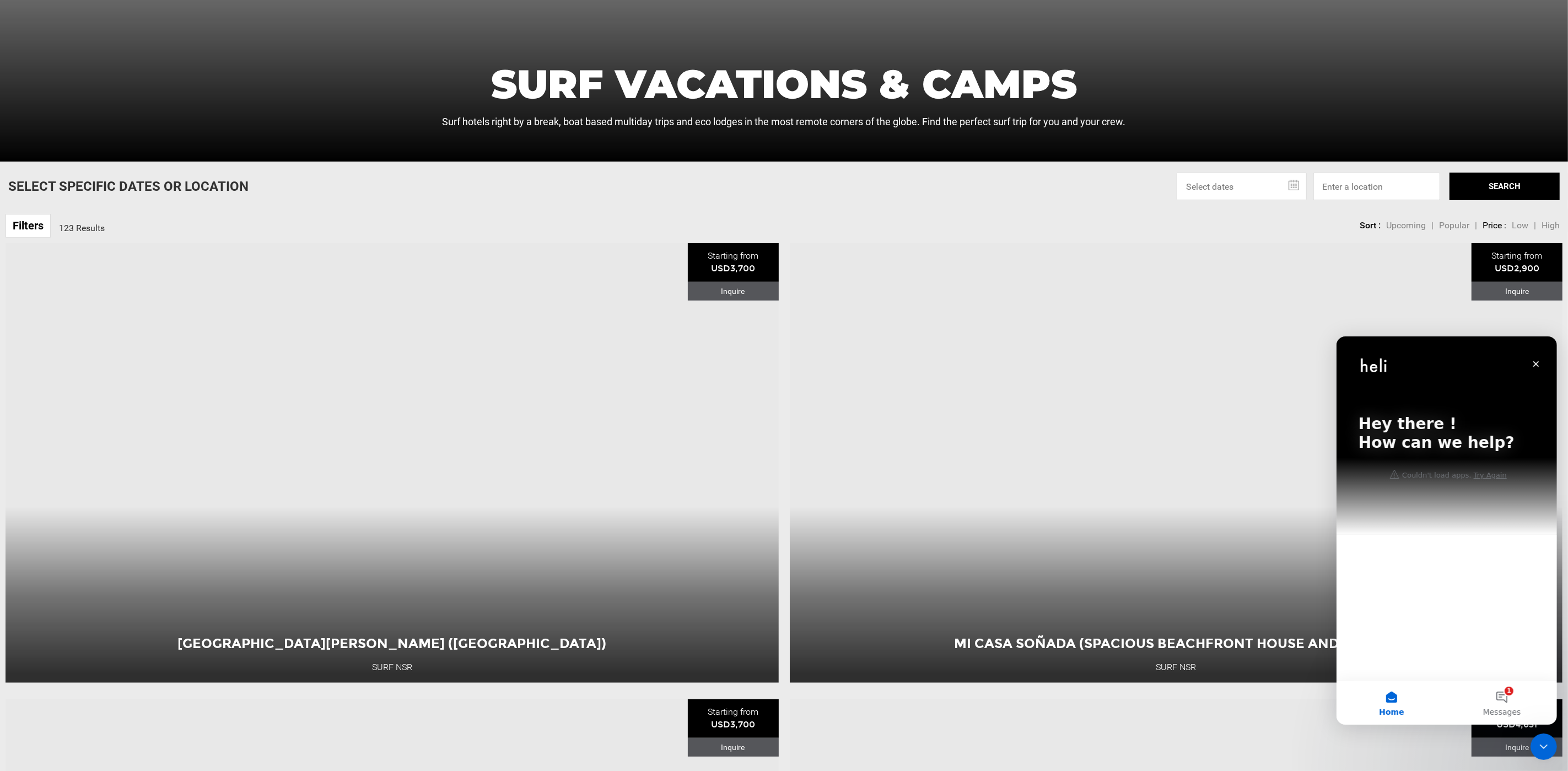
scroll to position [551, 0]
